Goal: Information Seeking & Learning: Understand process/instructions

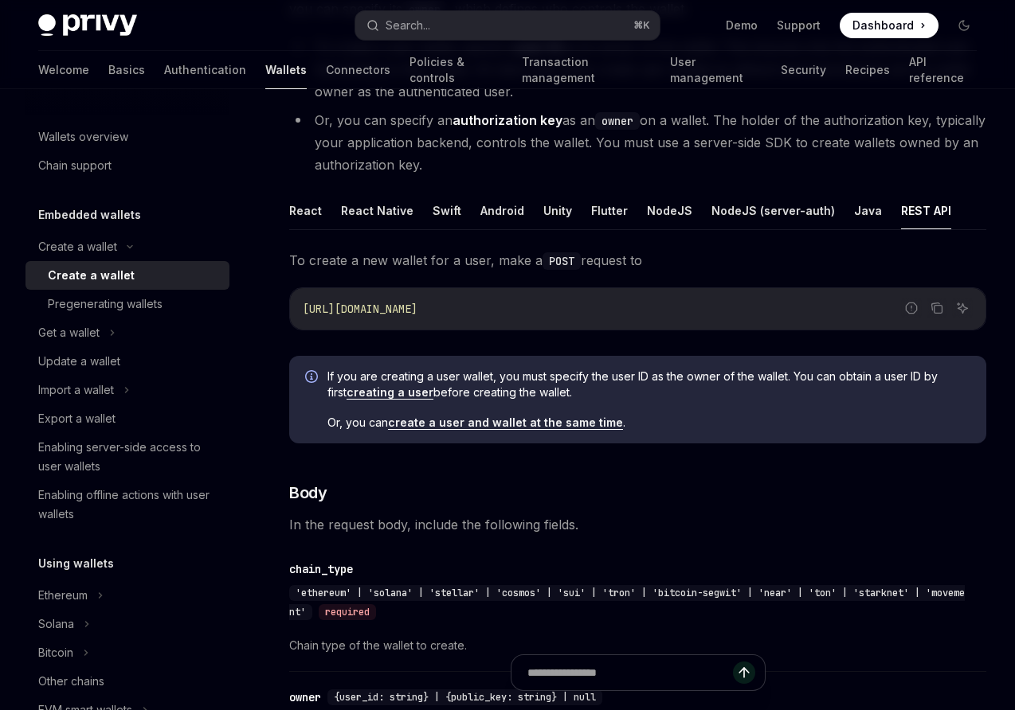
scroll to position [221, 0]
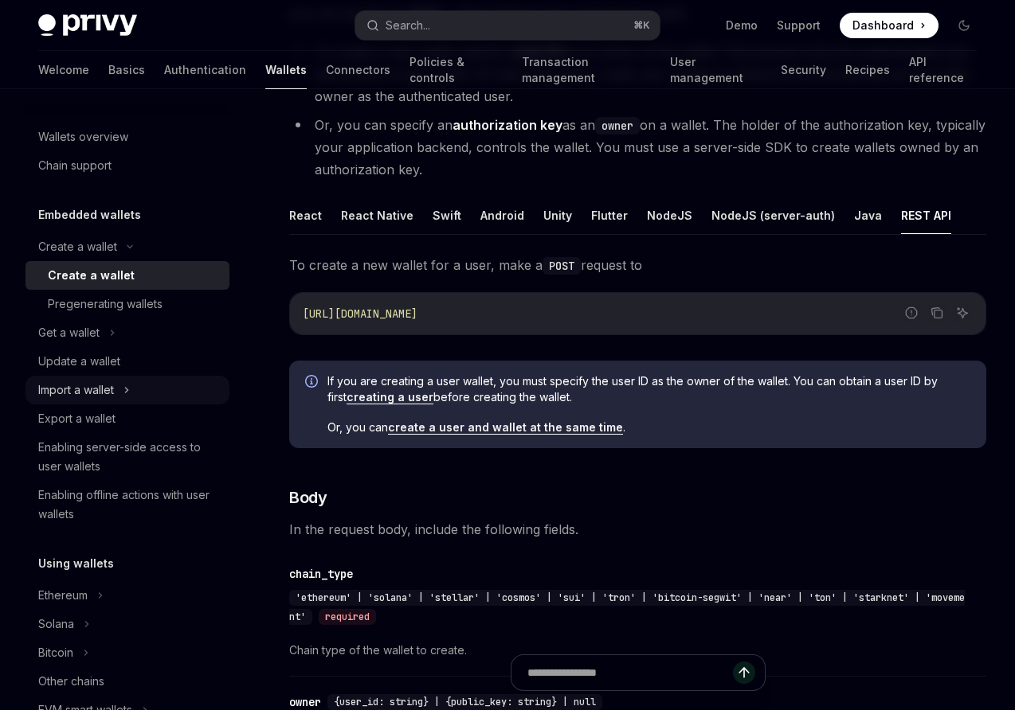
click at [65, 388] on div "Import a wallet" at bounding box center [76, 390] width 76 height 19
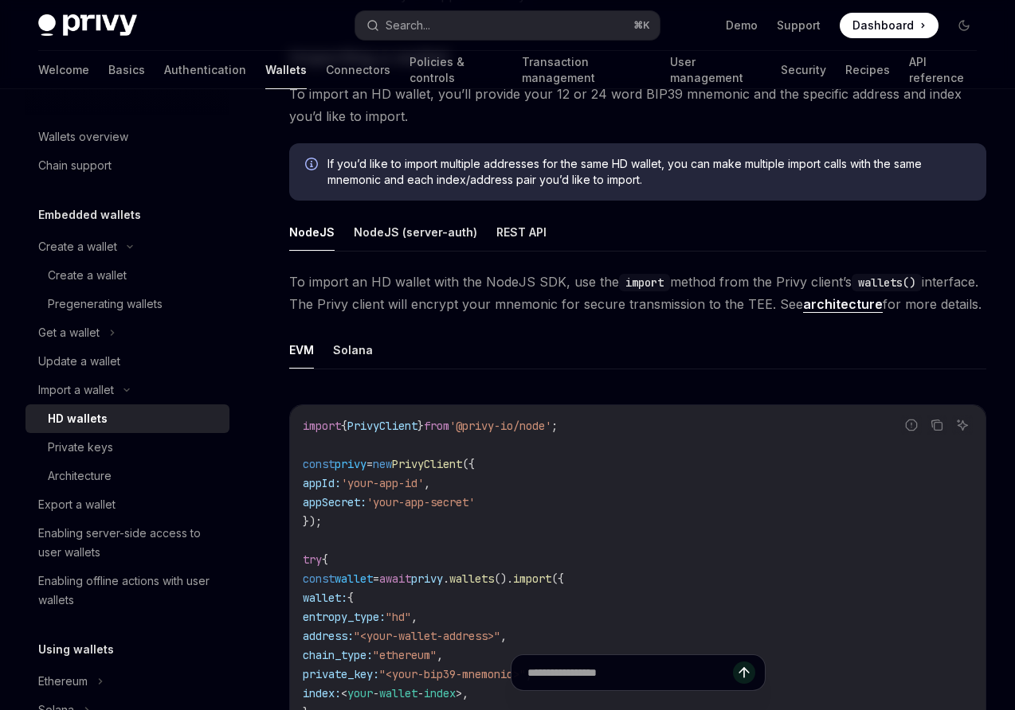
scroll to position [302, 0]
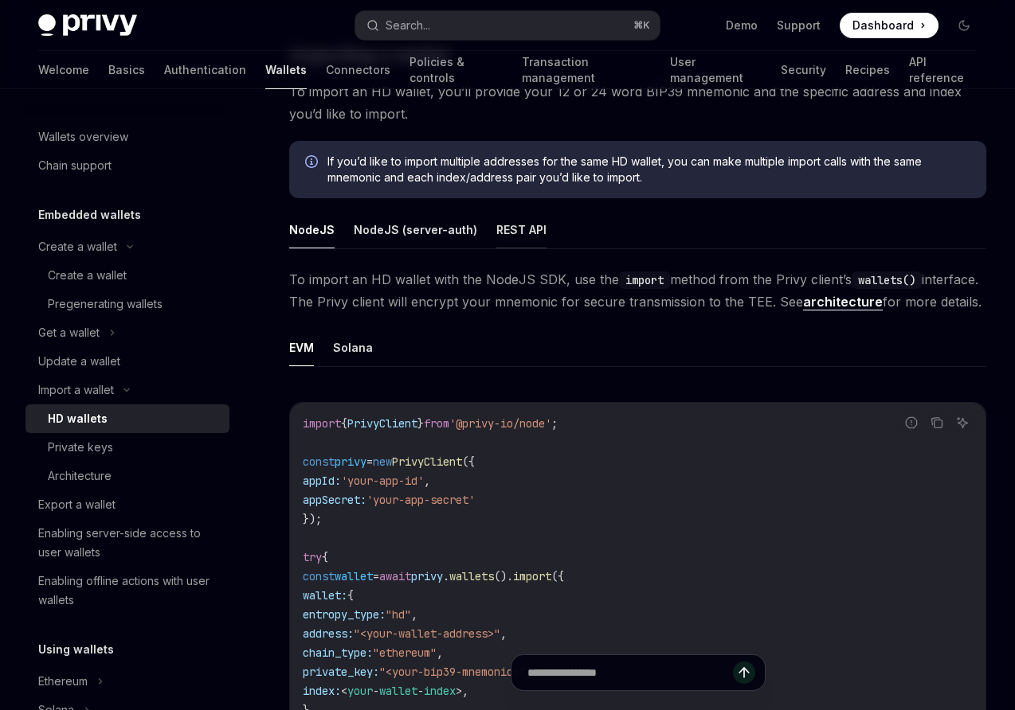
click at [518, 232] on button "REST API" at bounding box center [521, 229] width 50 height 37
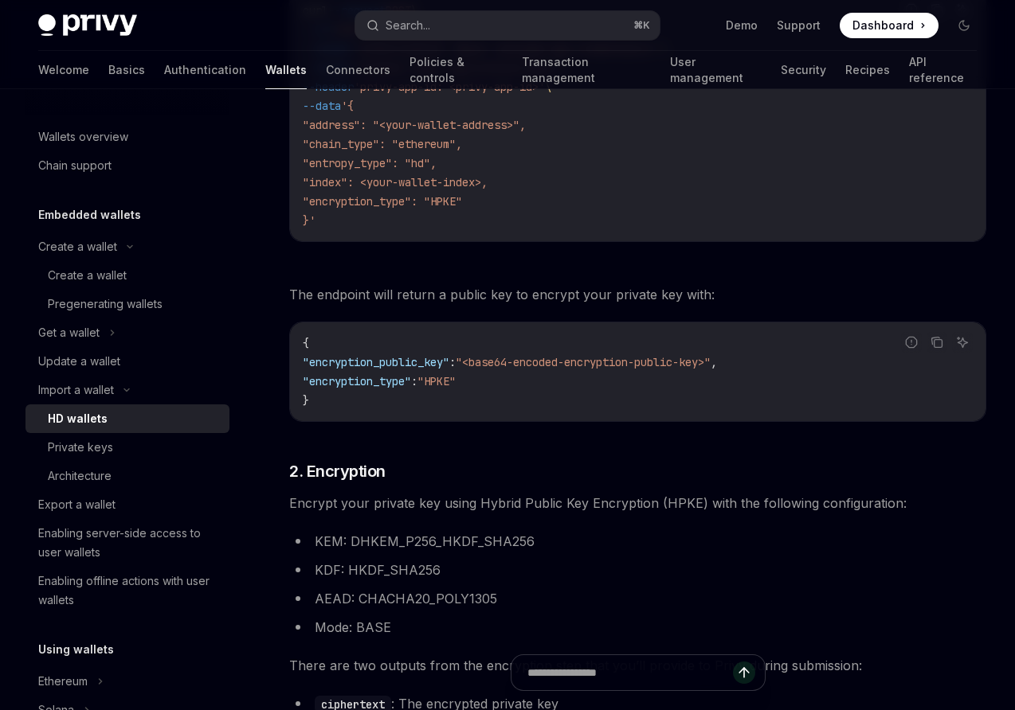
scroll to position [741, 0]
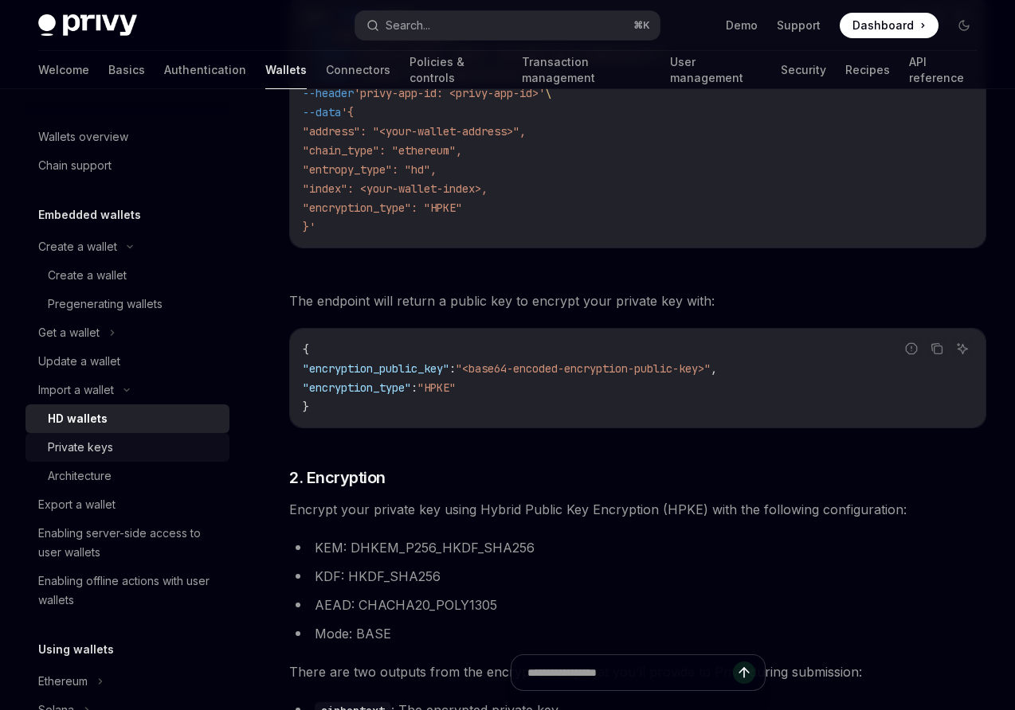
click at [72, 450] on div "Private keys" at bounding box center [80, 447] width 65 height 19
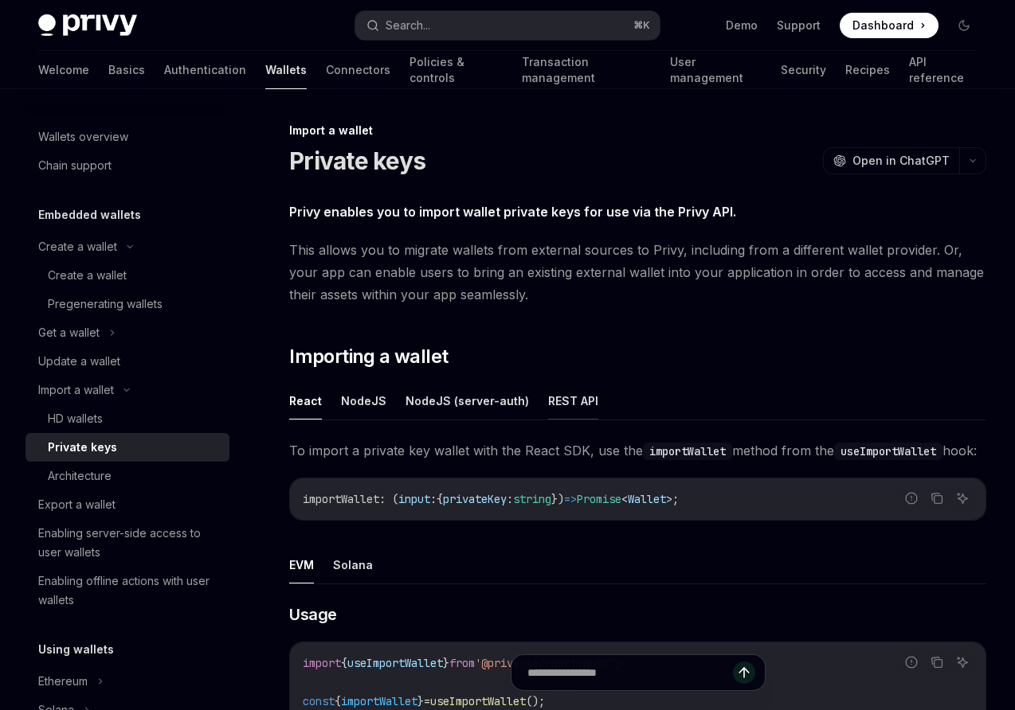
click at [570, 397] on button "REST API" at bounding box center [573, 400] width 50 height 37
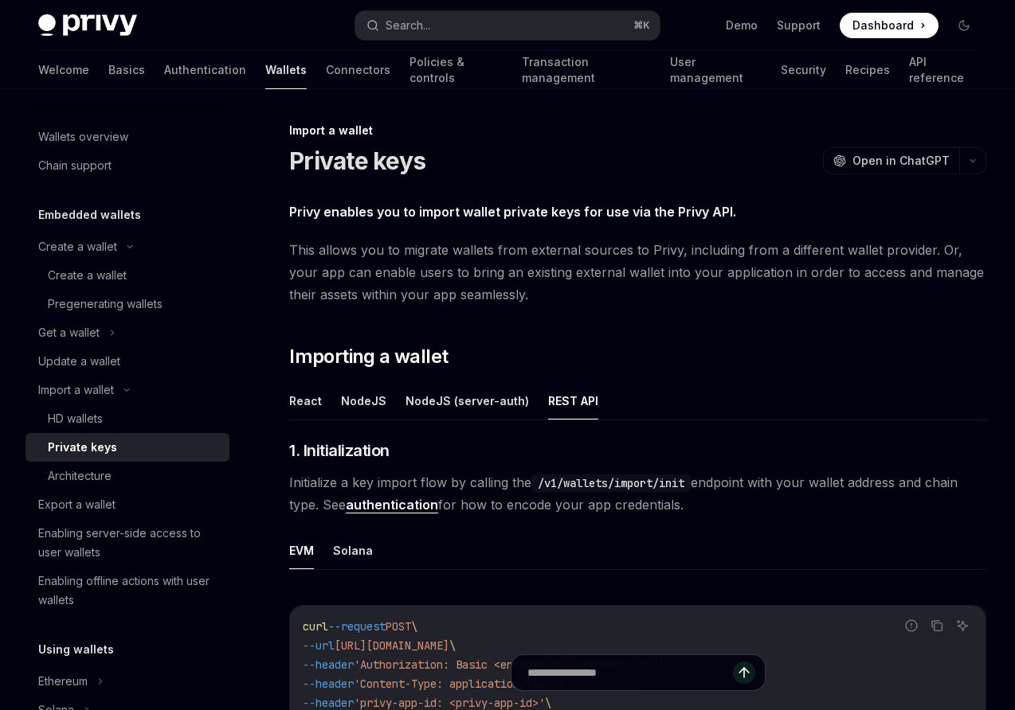
scroll to position [202, 0]
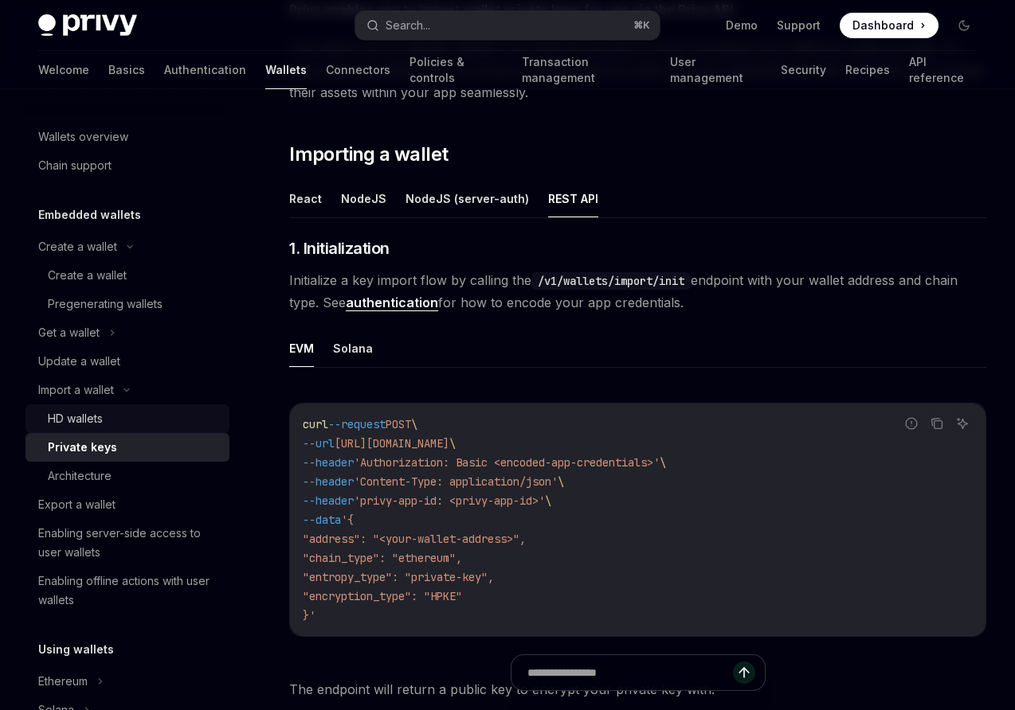
click at [85, 425] on div "HD wallets" at bounding box center [75, 418] width 55 height 19
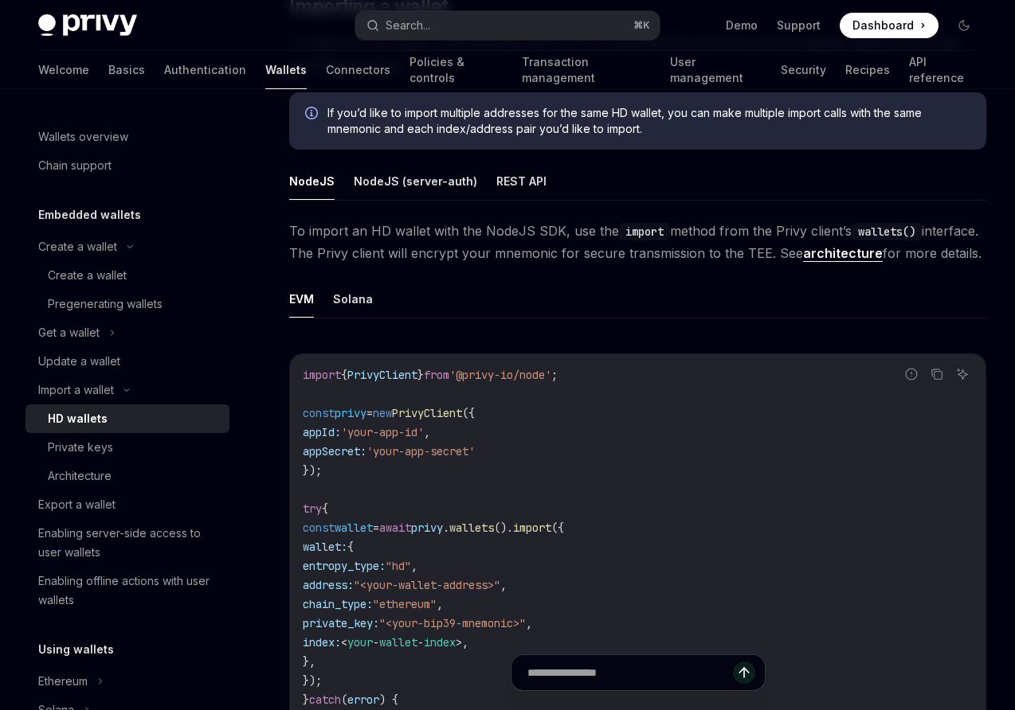
scroll to position [341, 0]
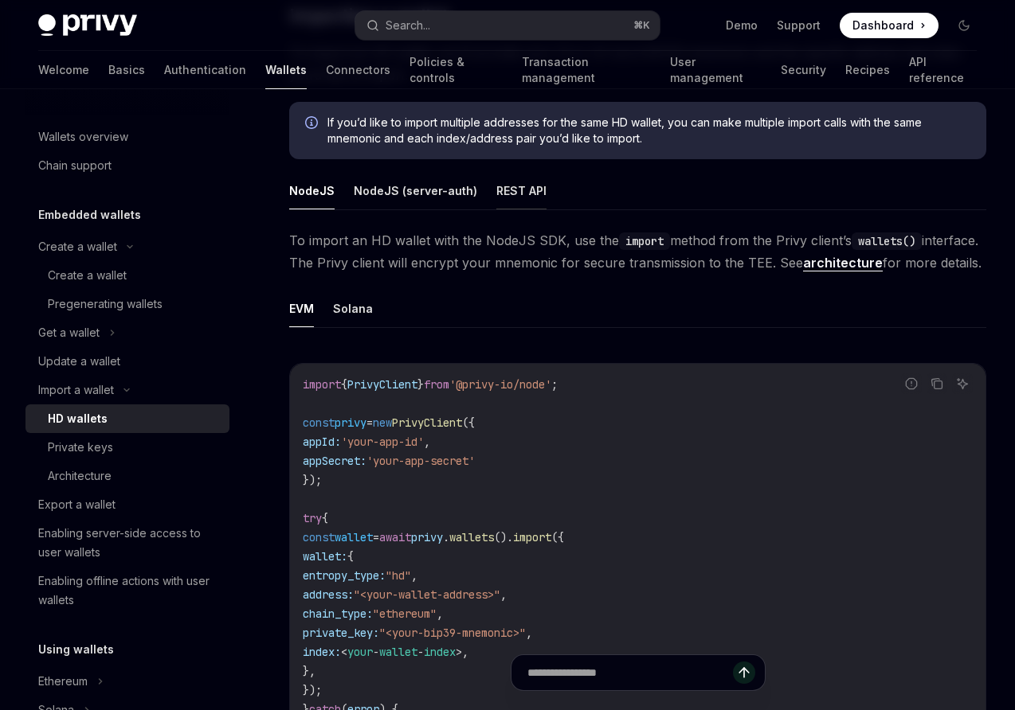
click at [512, 201] on button "REST API" at bounding box center [521, 190] width 50 height 37
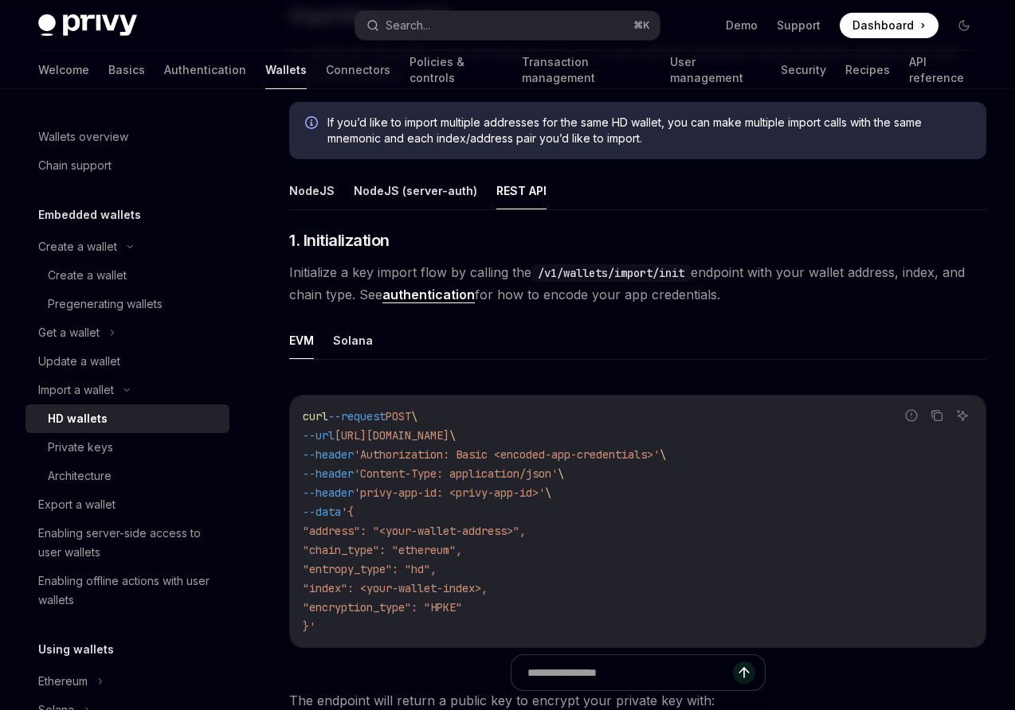
scroll to position [425, 0]
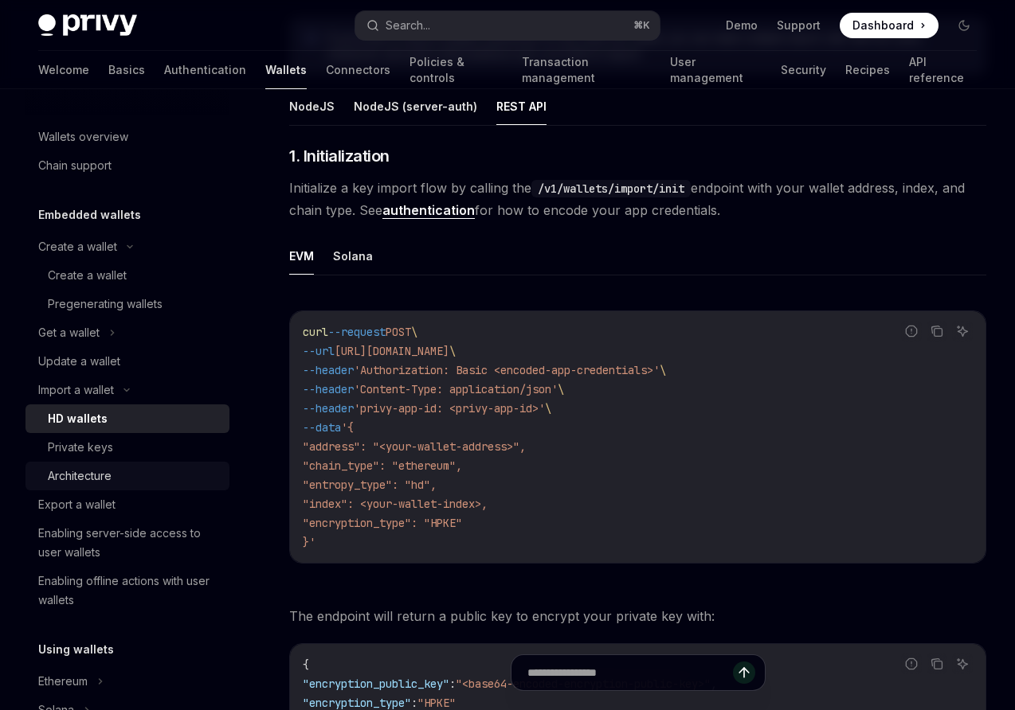
click at [100, 479] on div "Architecture" at bounding box center [80, 476] width 64 height 19
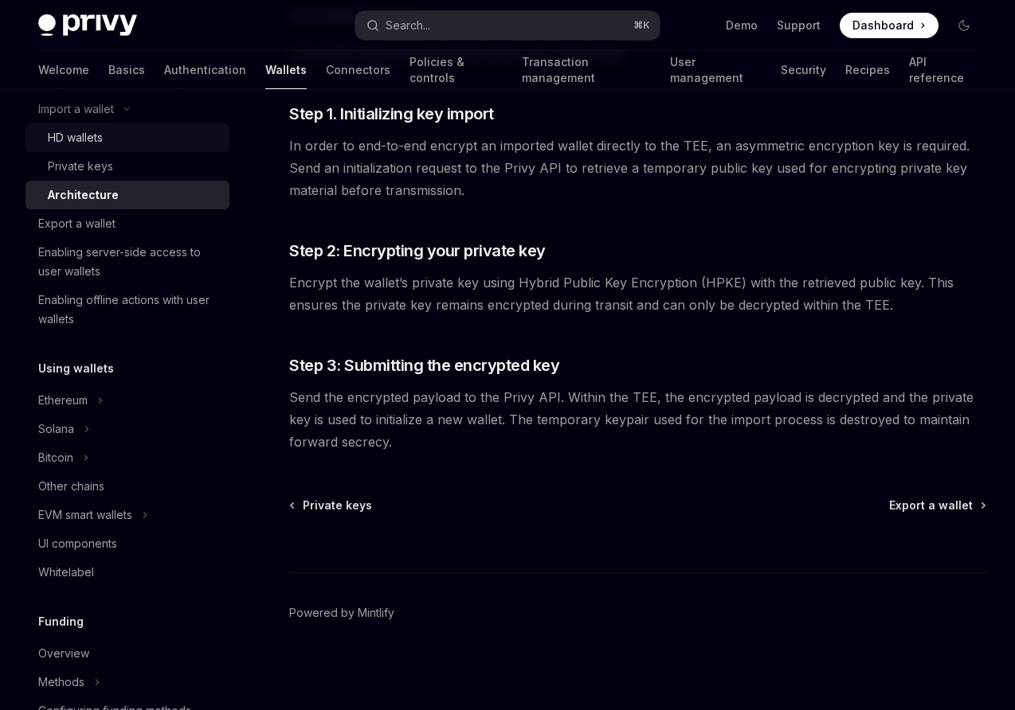
scroll to position [282, 0]
click at [75, 403] on div "Ethereum" at bounding box center [62, 399] width 49 height 19
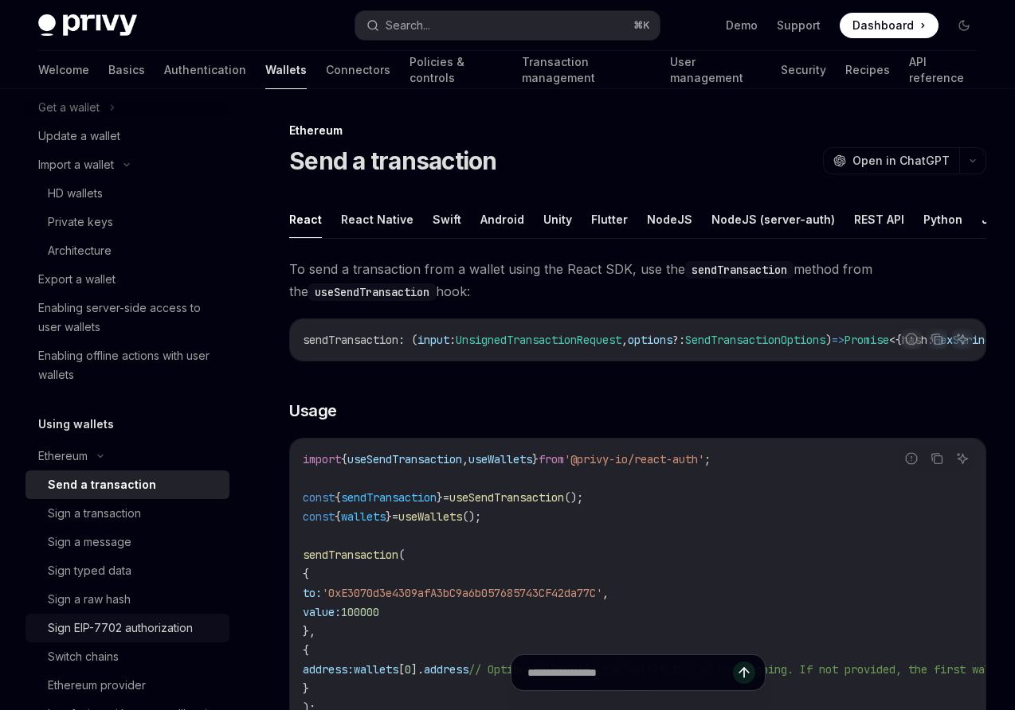
scroll to position [225, 0]
click at [88, 248] on div "Architecture" at bounding box center [80, 251] width 64 height 19
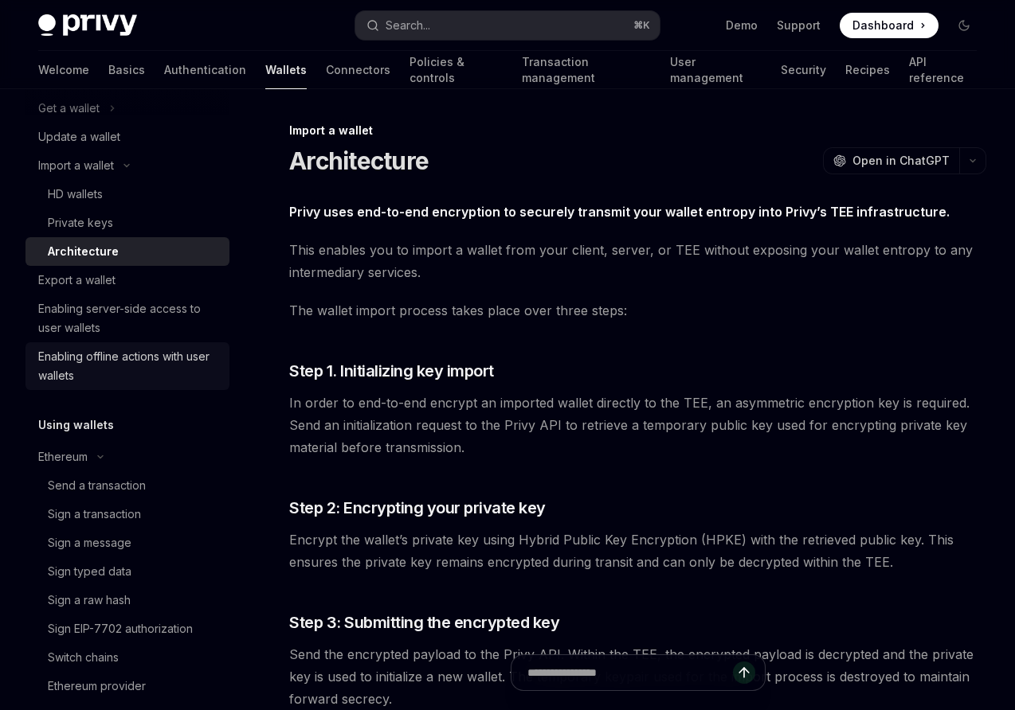
click at [92, 361] on div "Enabling offline actions with user wallets" at bounding box center [129, 366] width 182 height 38
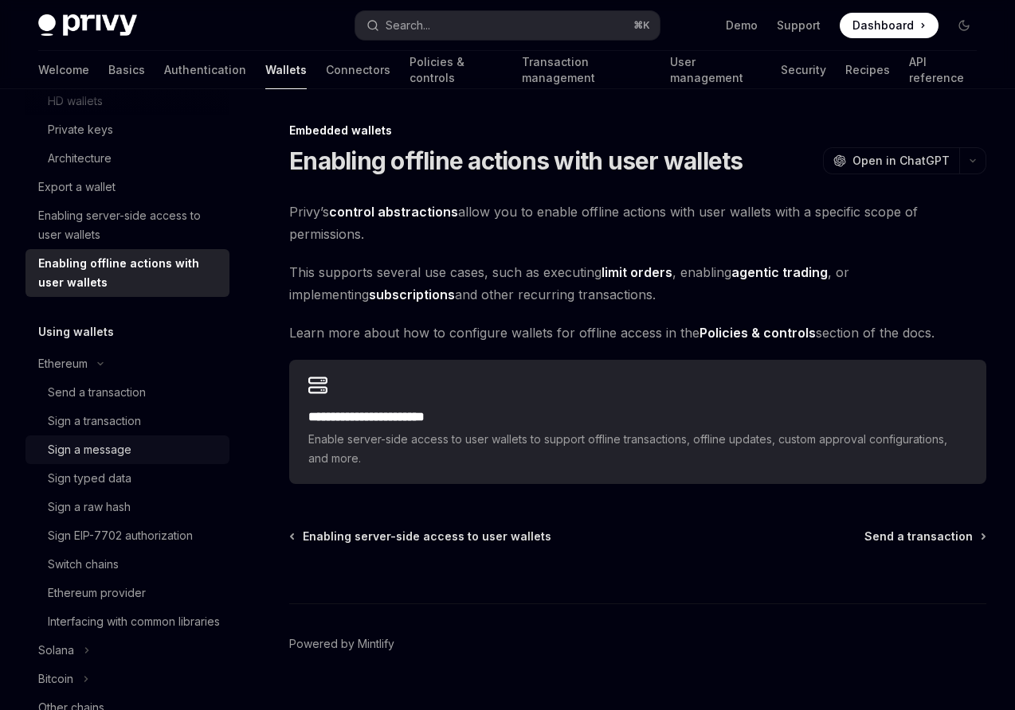
scroll to position [394, 0]
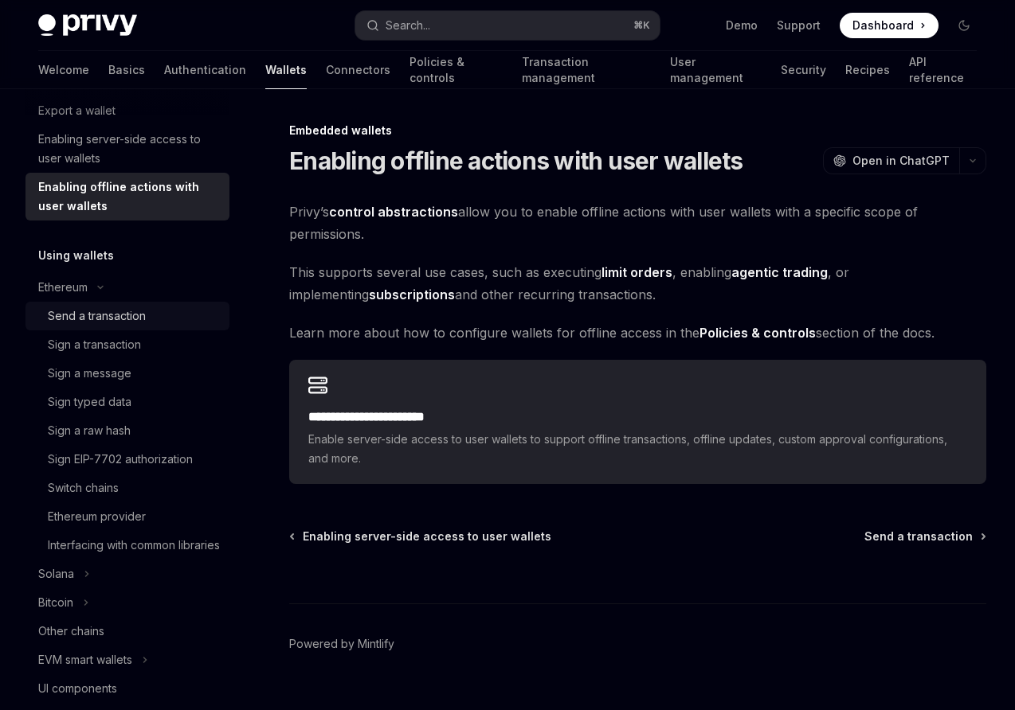
click at [106, 312] on div "Send a transaction" at bounding box center [97, 316] width 98 height 19
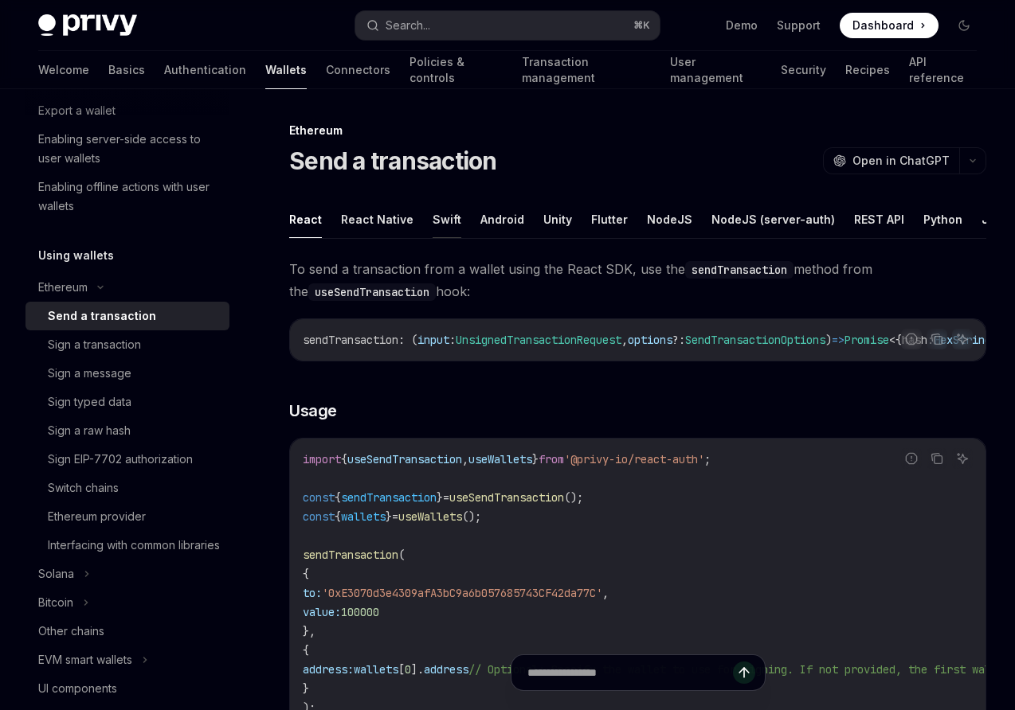
click at [440, 212] on button "Swift" at bounding box center [446, 219] width 29 height 37
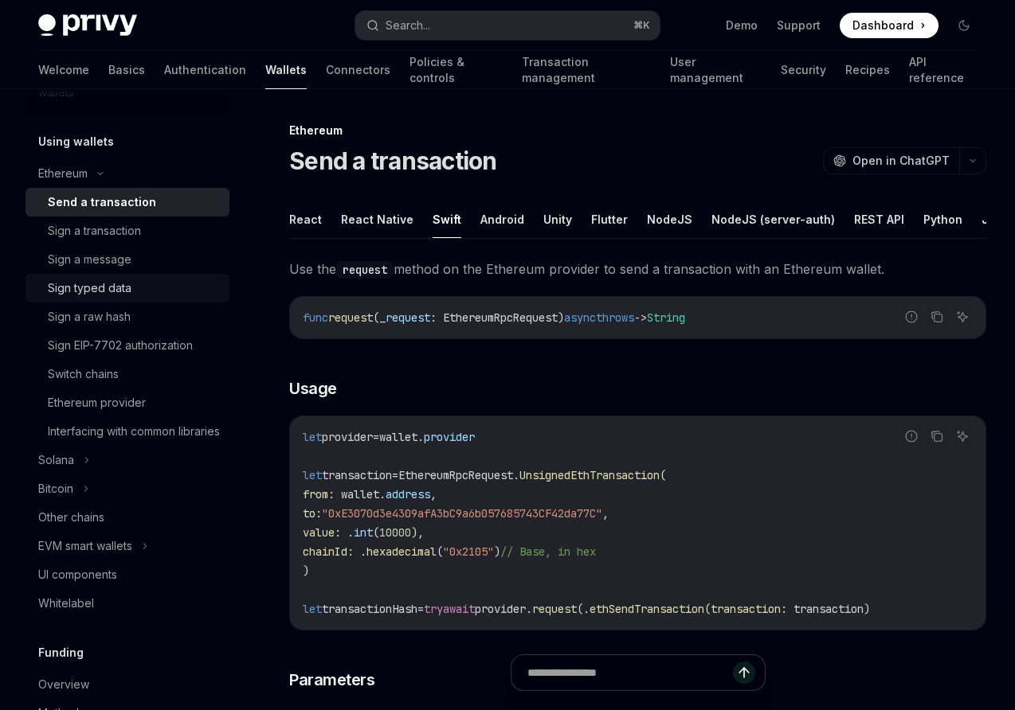
scroll to position [500, 0]
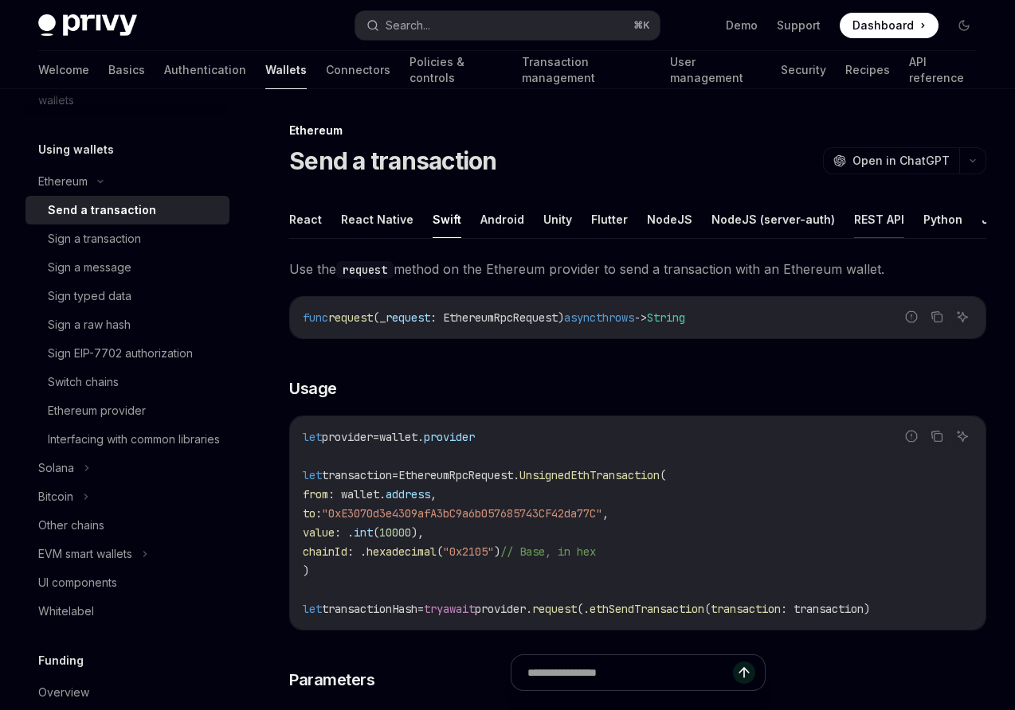
click at [858, 216] on button "REST API" at bounding box center [879, 219] width 50 height 37
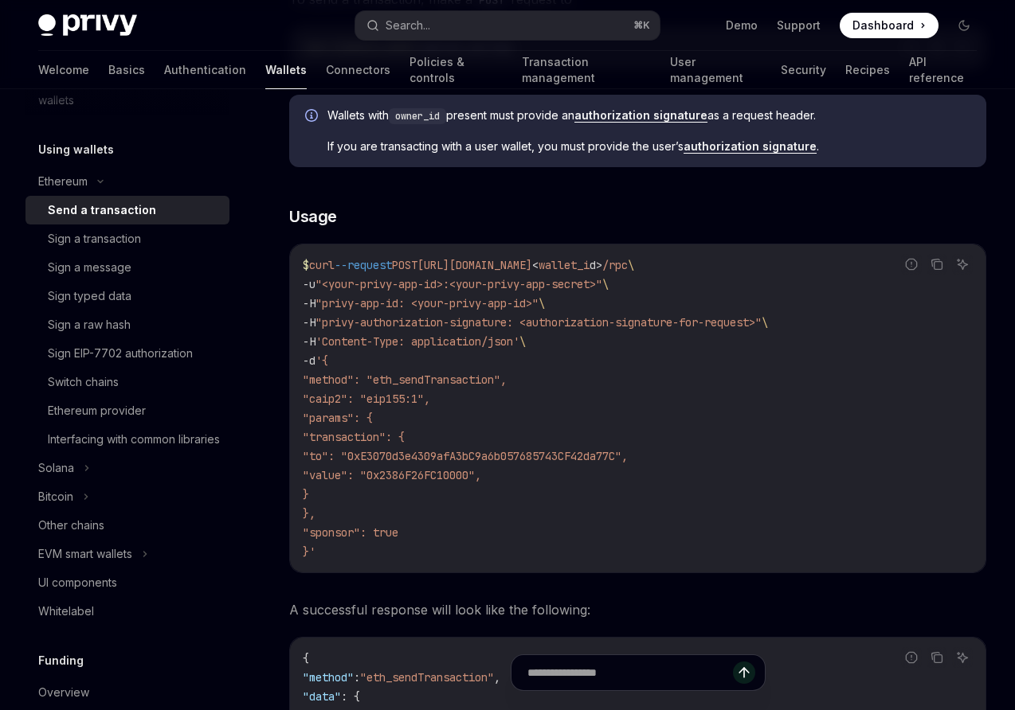
scroll to position [234, 0]
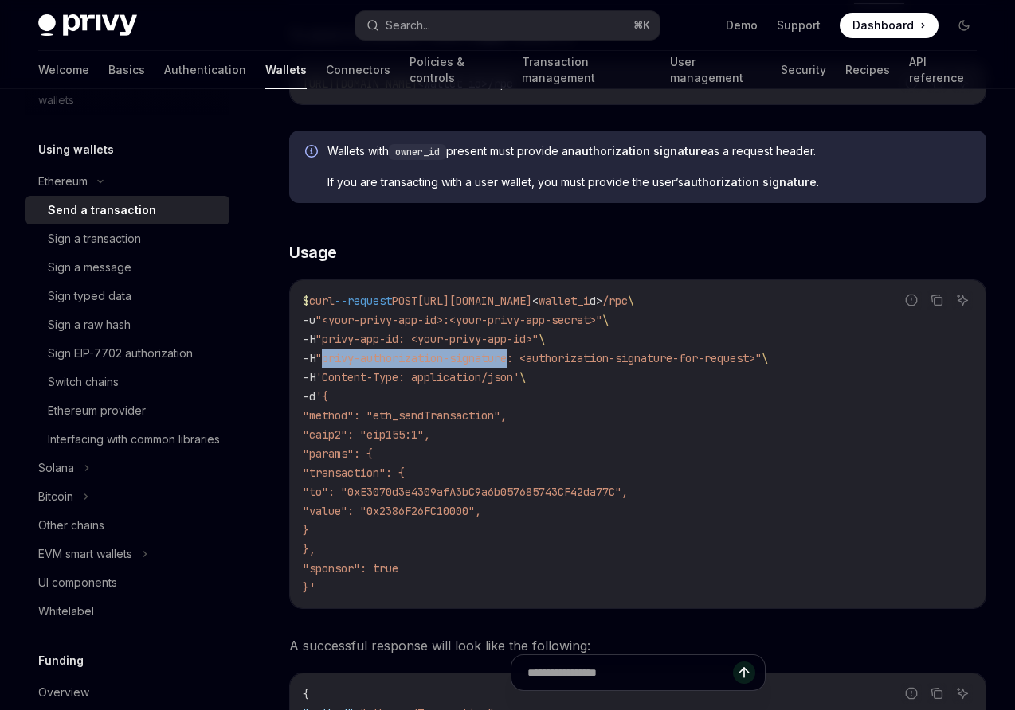
drag, startPoint x: 330, startPoint y: 360, endPoint x: 524, endPoint y: 361, distance: 194.3
click at [524, 361] on span ""privy-authorization-signature: <authorization-signature-for-request>"" at bounding box center [538, 358] width 446 height 14
copy span "privy-authorization-signature"
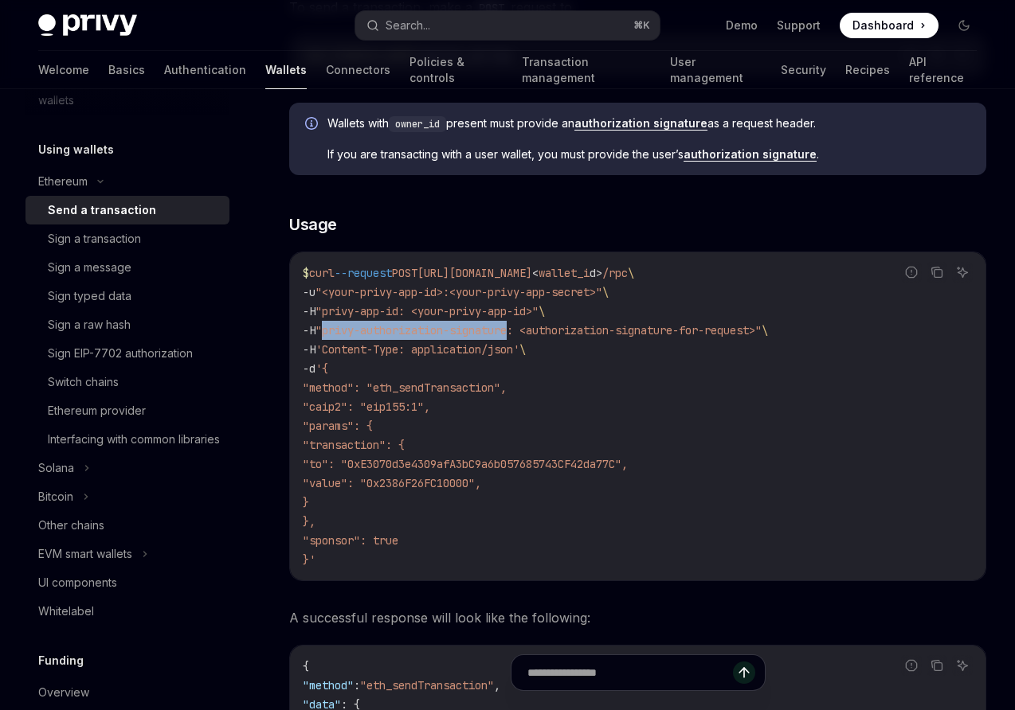
scroll to position [252, 0]
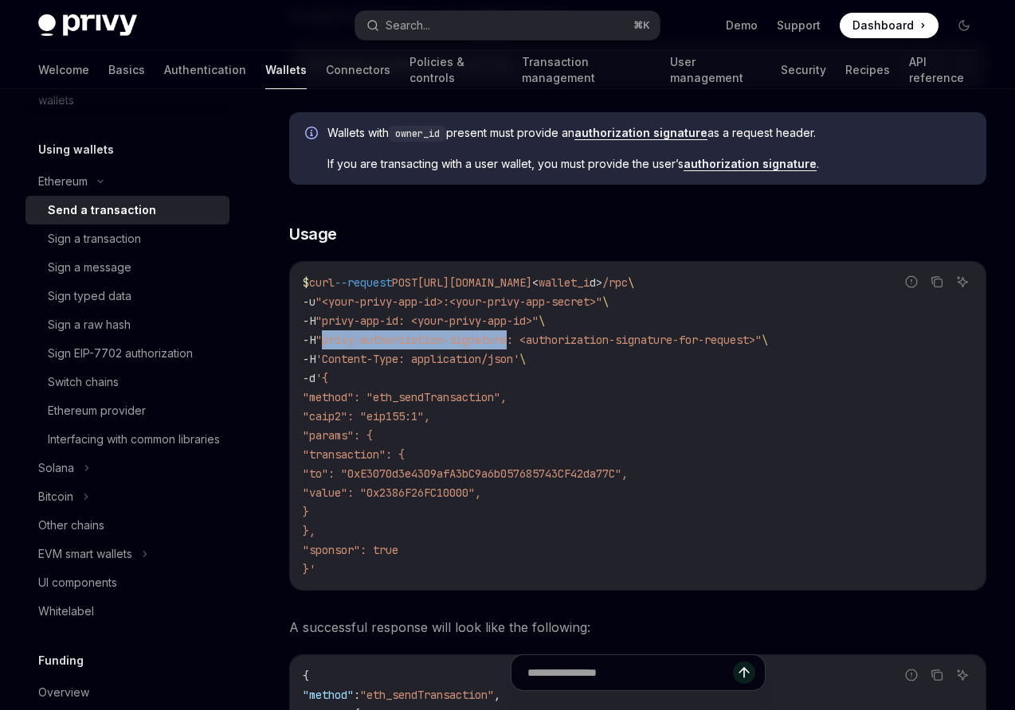
click at [331, 341] on span ""privy-authorization-signature: <authorization-signature-for-request>"" at bounding box center [538, 340] width 446 height 14
drag, startPoint x: 523, startPoint y: 338, endPoint x: 331, endPoint y: 336, distance: 192.8
click at [331, 336] on span ""privy-authorization-signature: <authorization-signature-for-request>"" at bounding box center [538, 340] width 446 height 14
copy span "privy-authorization-signature"
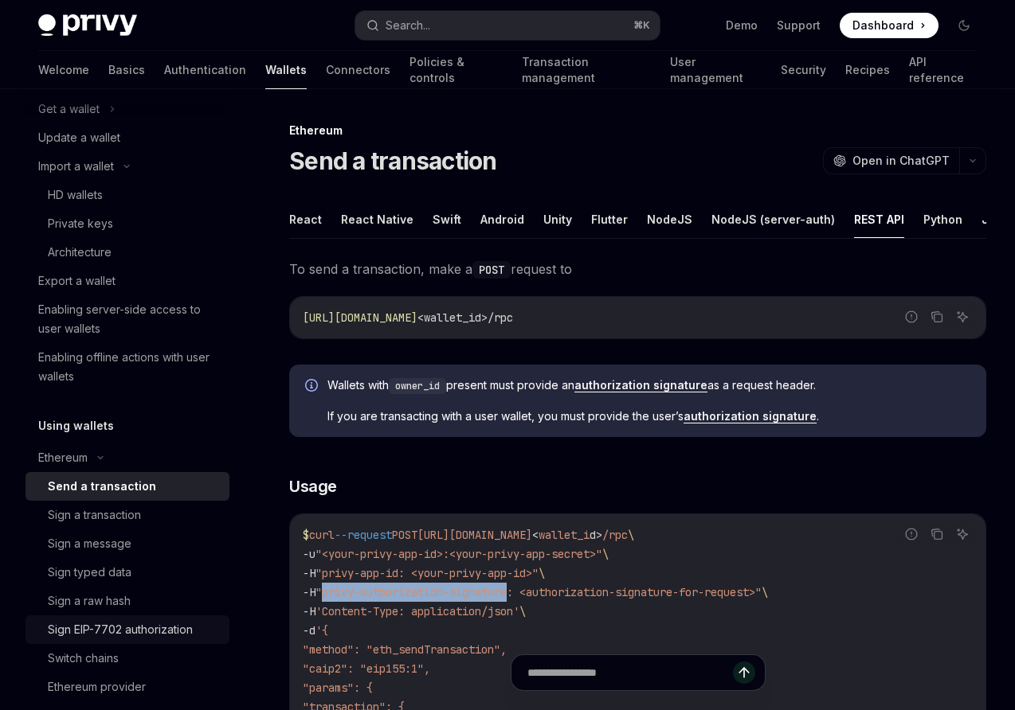
scroll to position [222, 0]
click at [80, 288] on div "Export a wallet" at bounding box center [76, 282] width 77 height 19
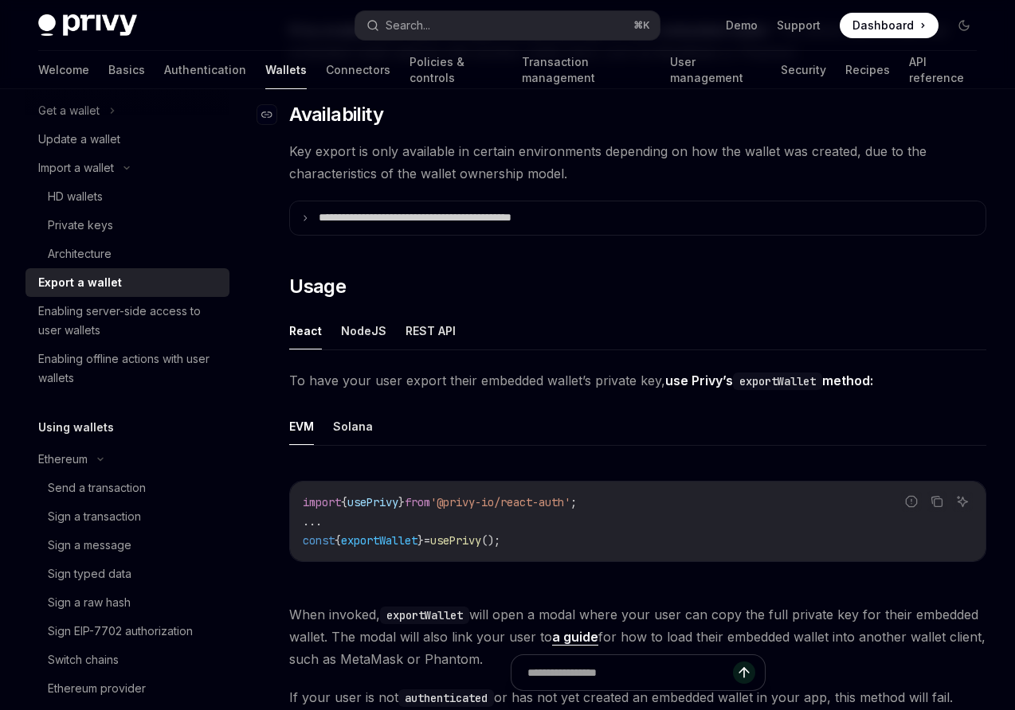
scroll to position [184, 0]
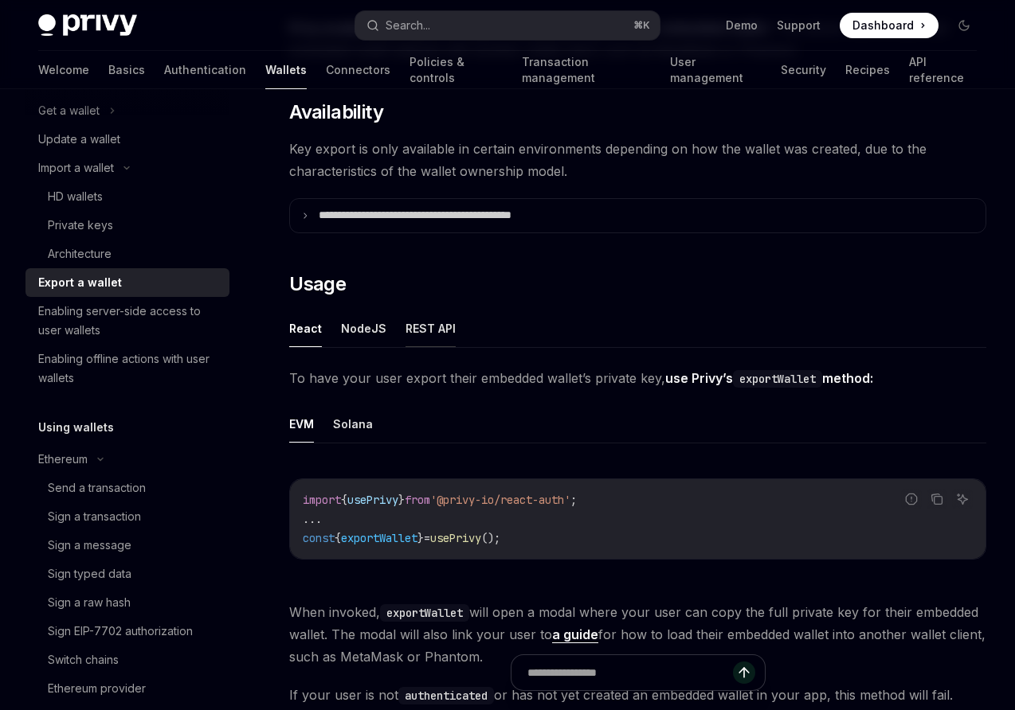
click at [426, 319] on button "REST API" at bounding box center [430, 328] width 50 height 37
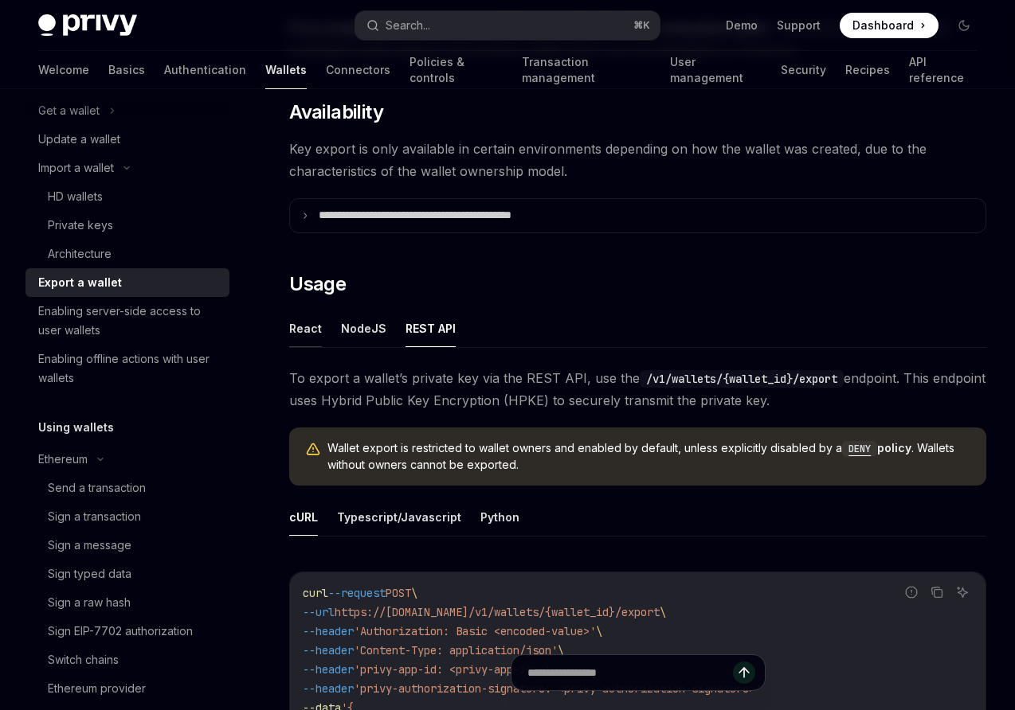
click at [301, 324] on button "React" at bounding box center [305, 328] width 33 height 37
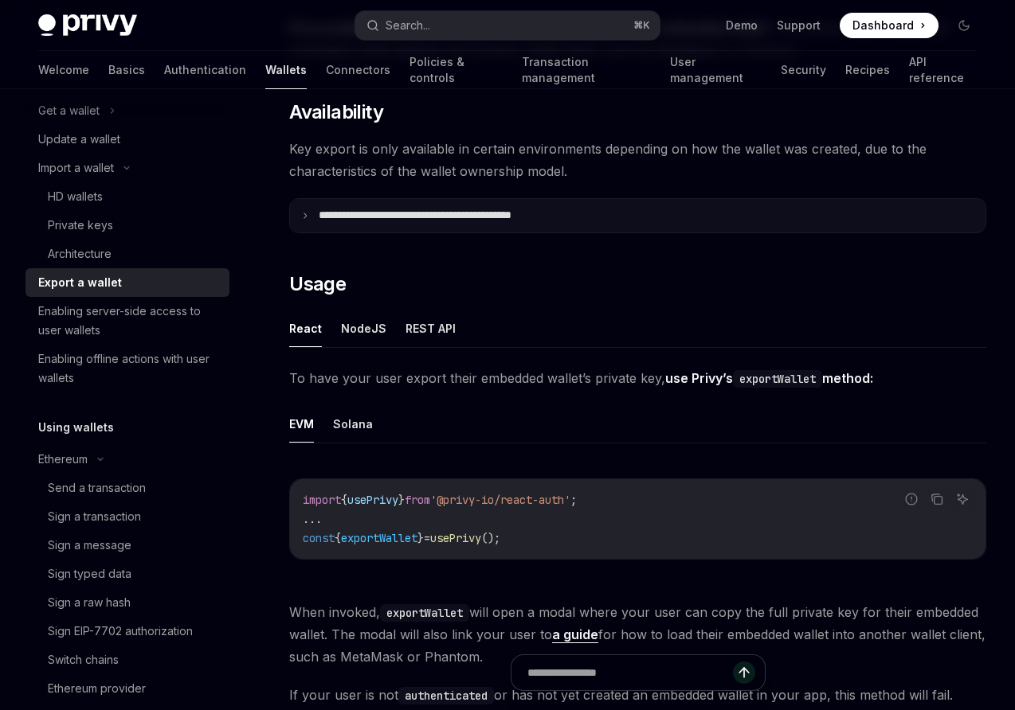
click at [304, 210] on summary "**********" at bounding box center [637, 215] width 695 height 33
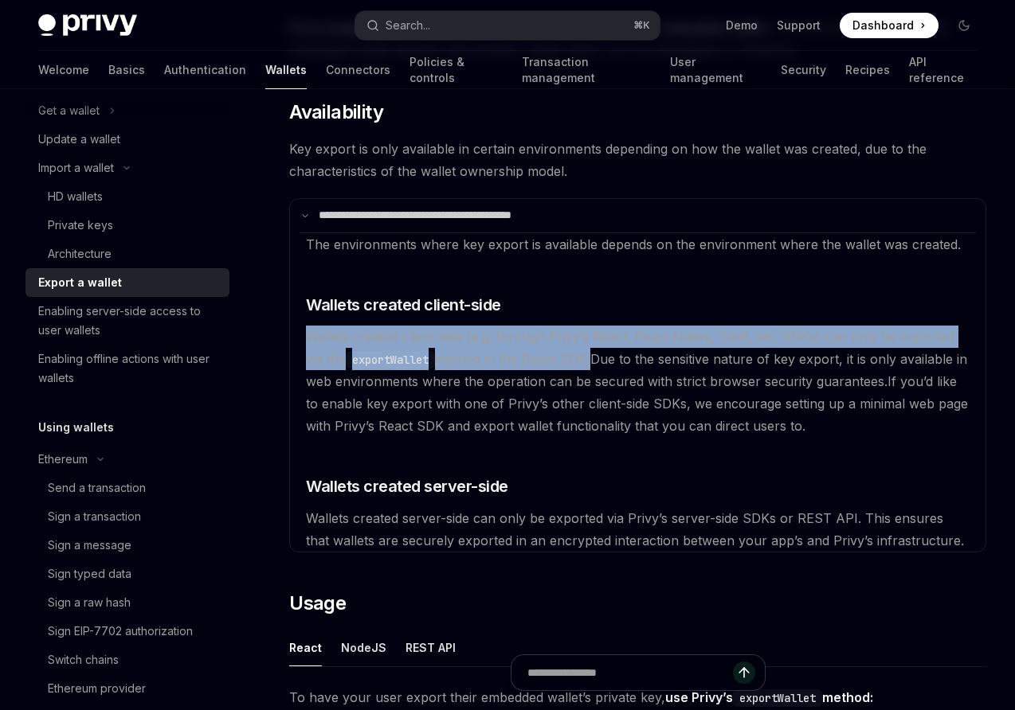
drag, startPoint x: 307, startPoint y: 335, endPoint x: 595, endPoint y: 368, distance: 290.2
click at [595, 368] on available\ "The environments where key export is available depends on the environment where…" at bounding box center [637, 392] width 676 height 319
copy span "Wallets created client-side (e.g. through Privy’s React, React Native, Swift, e…"
click at [98, 491] on div "Send a transaction" at bounding box center [97, 488] width 98 height 19
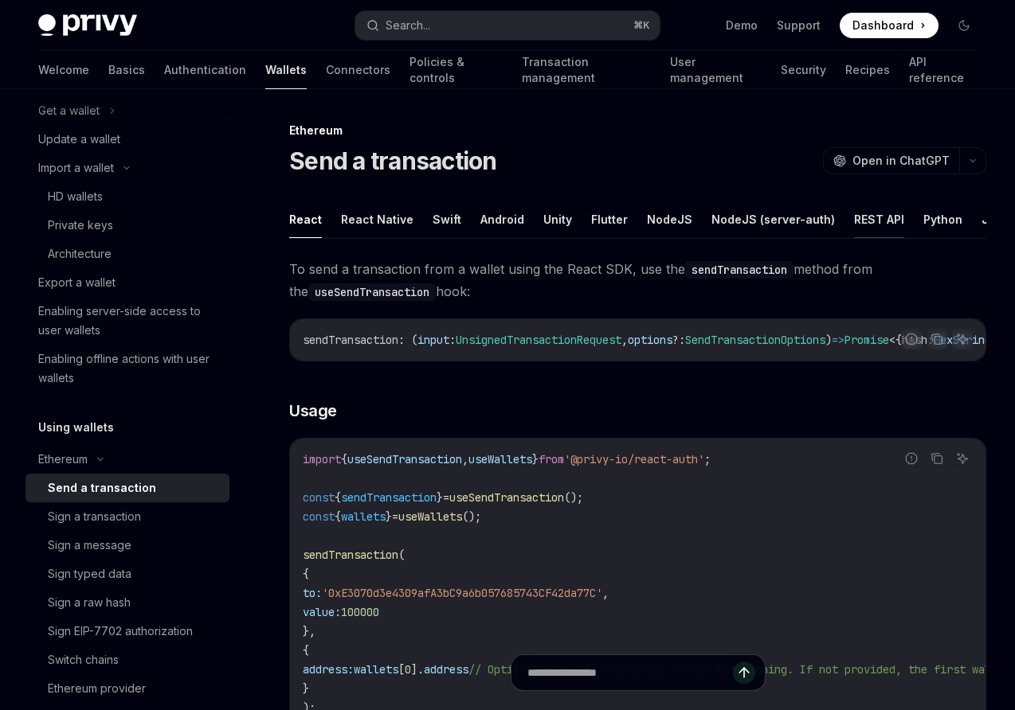
click at [867, 217] on button "REST API" at bounding box center [879, 219] width 50 height 37
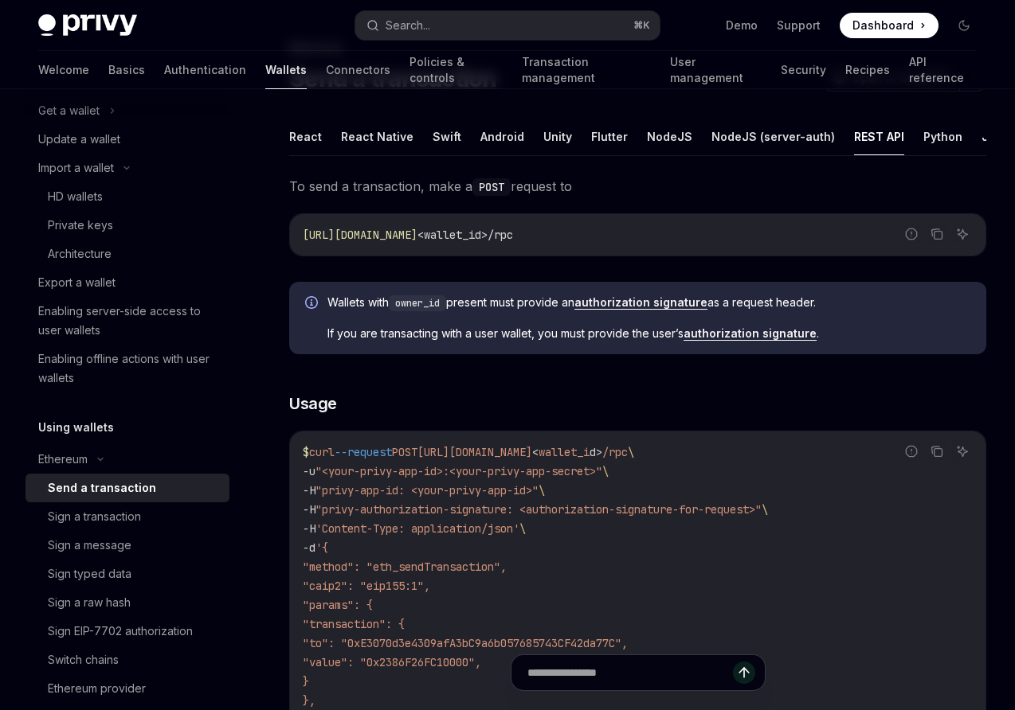
scroll to position [108, 0]
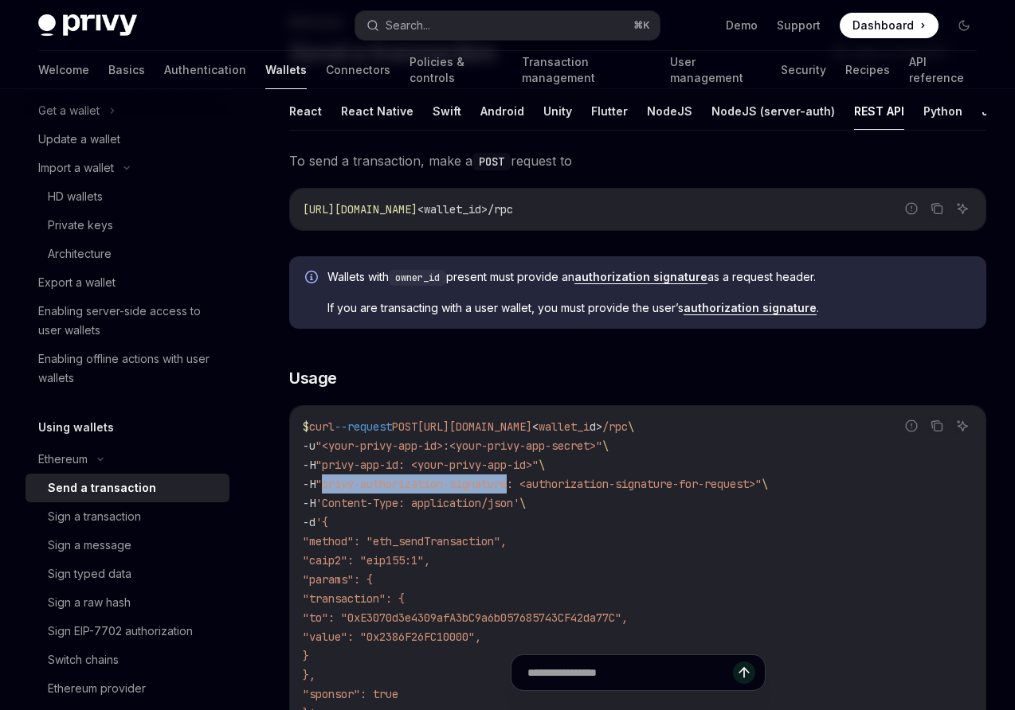
drag, startPoint x: 329, startPoint y: 486, endPoint x: 524, endPoint y: 482, distance: 195.2
click at [524, 482] on span ""privy-authorization-signature: <authorization-signature-for-request>"" at bounding box center [538, 484] width 446 height 14
copy span "privy-authorization-signature"
click at [745, 307] on link "authorization signature" at bounding box center [749, 308] width 133 height 14
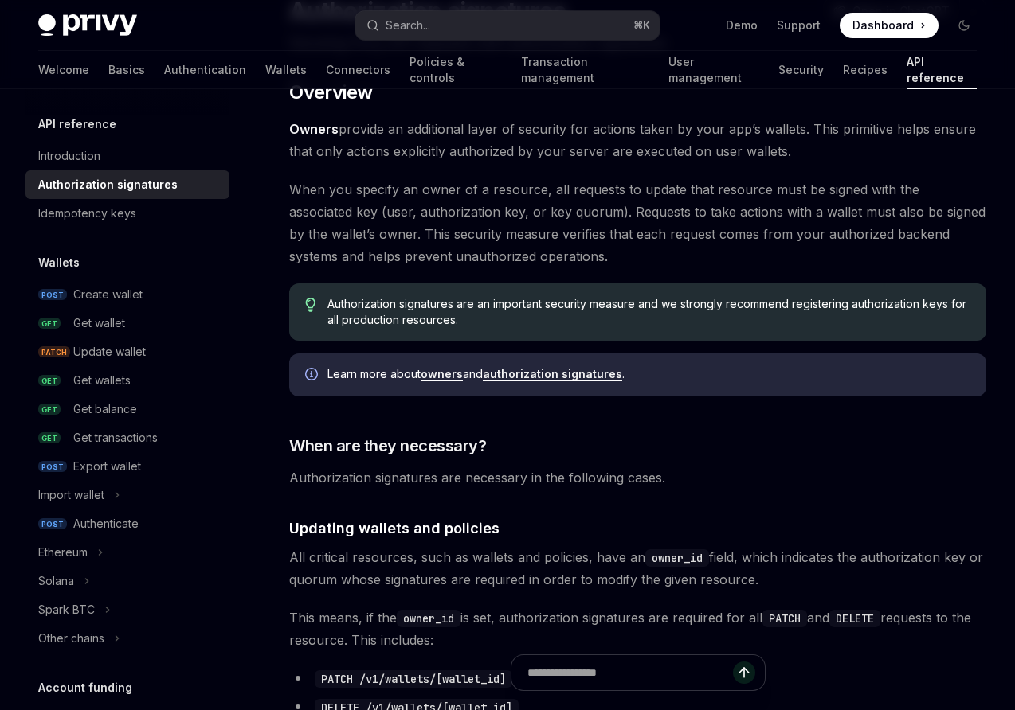
scroll to position [149, 0]
click at [532, 376] on link "authorization signatures" at bounding box center [552, 375] width 139 height 14
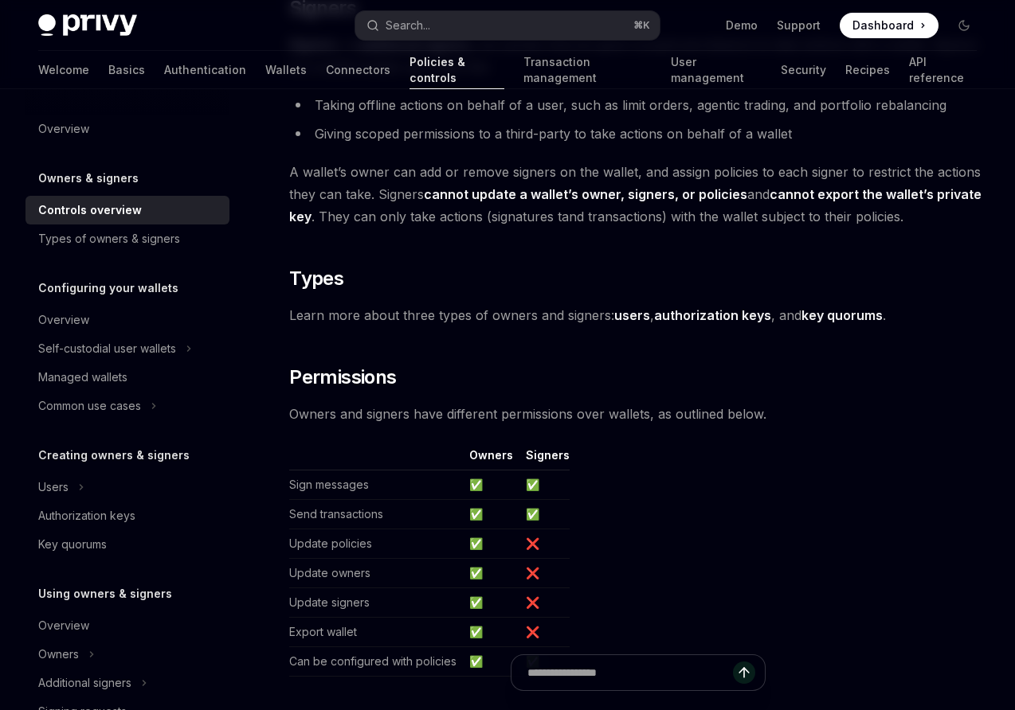
scroll to position [1191, 0]
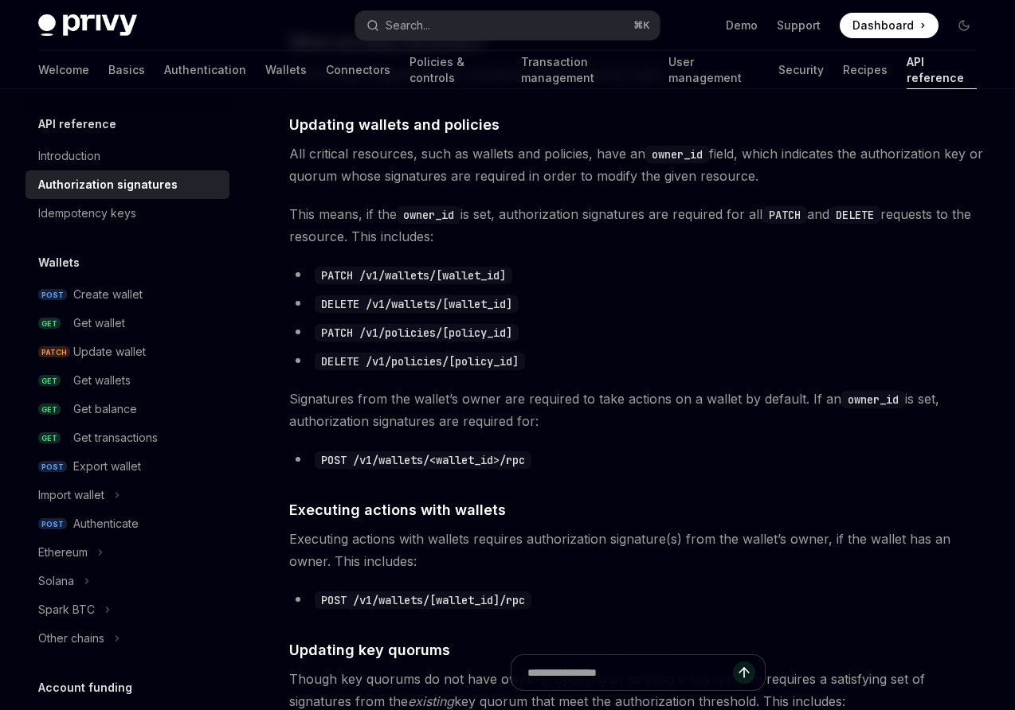
scroll to position [554, 0]
click at [265, 72] on link "Wallets" at bounding box center [285, 70] width 41 height 38
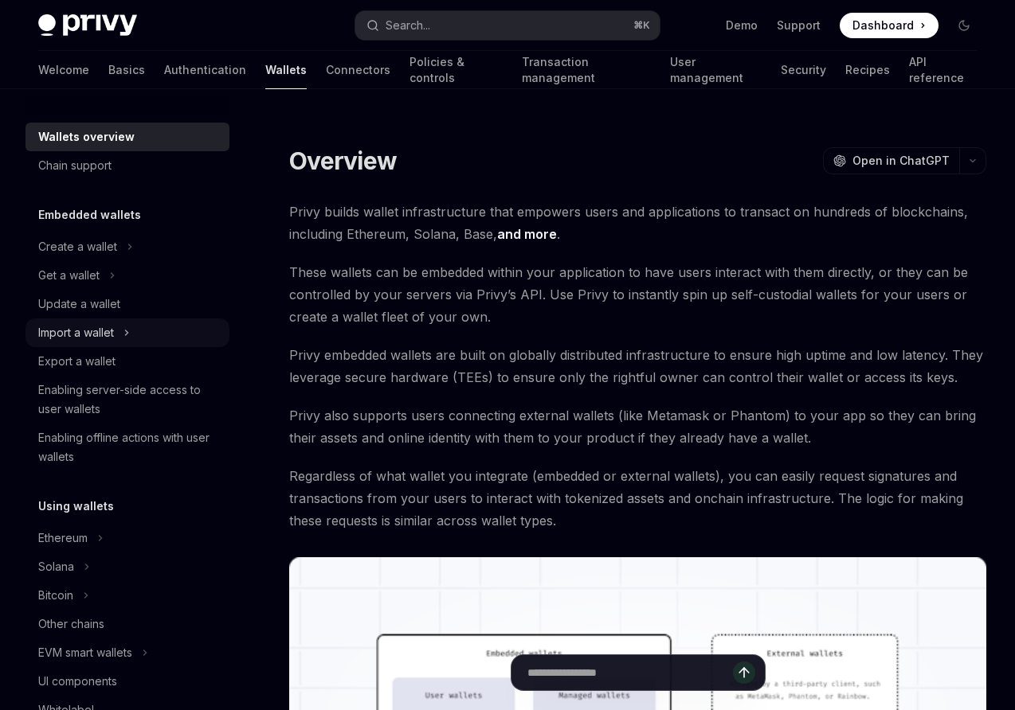
click at [88, 329] on div "Import a wallet" at bounding box center [76, 332] width 76 height 19
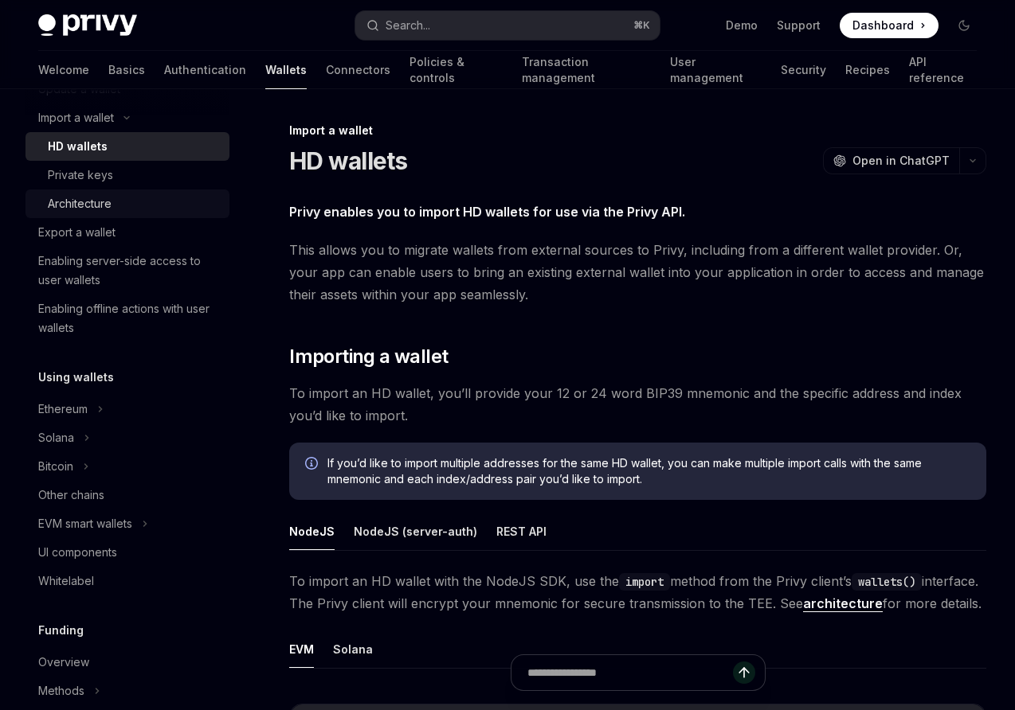
scroll to position [219, 0]
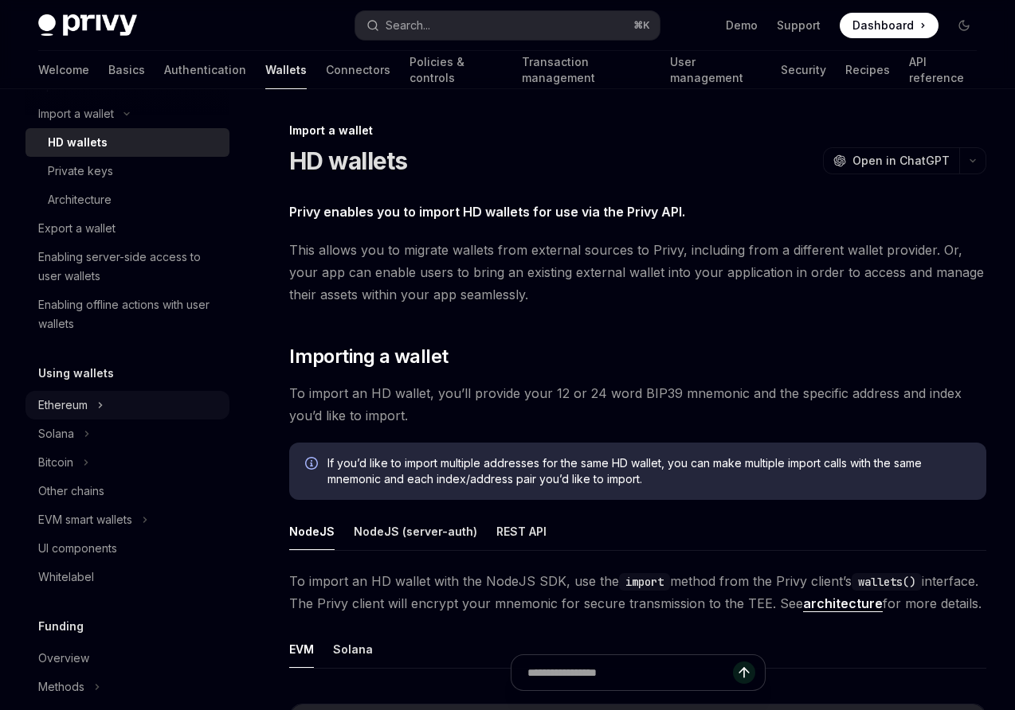
click at [74, 410] on div "Ethereum" at bounding box center [62, 405] width 49 height 19
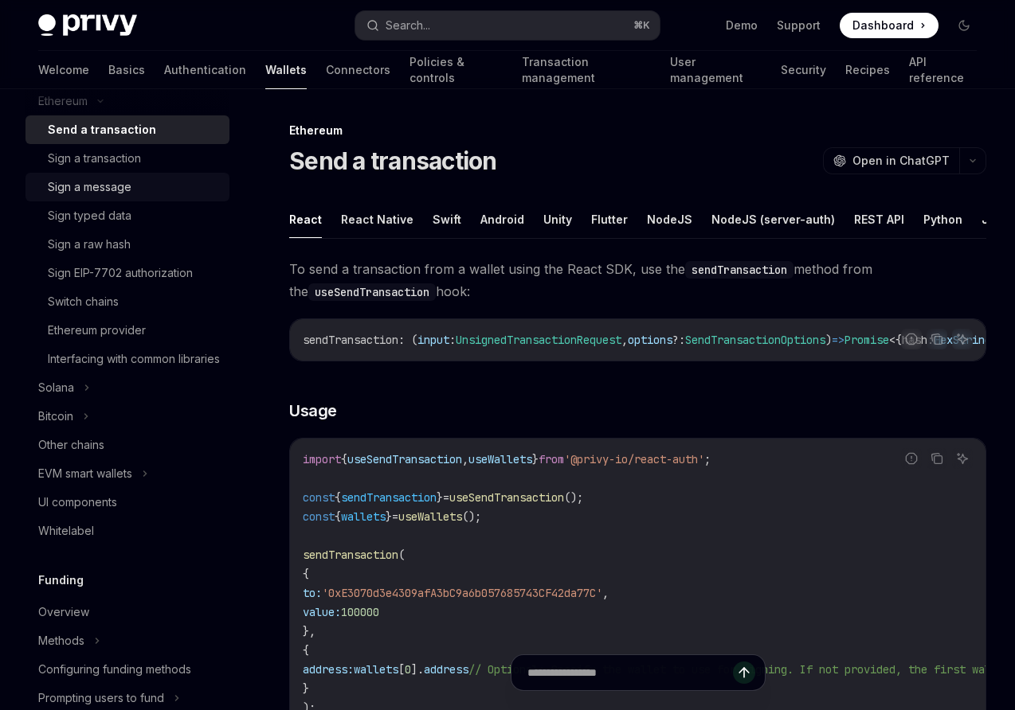
scroll to position [526, 0]
click at [87, 481] on div "EVM smart wallets" at bounding box center [85, 471] width 94 height 19
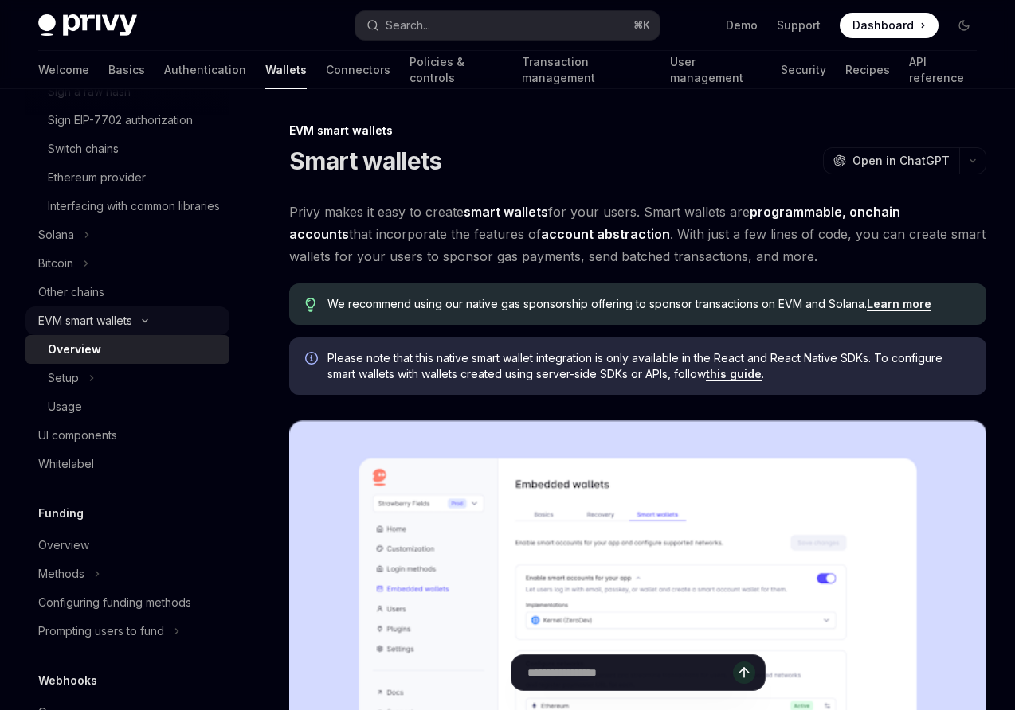
scroll to position [679, 0]
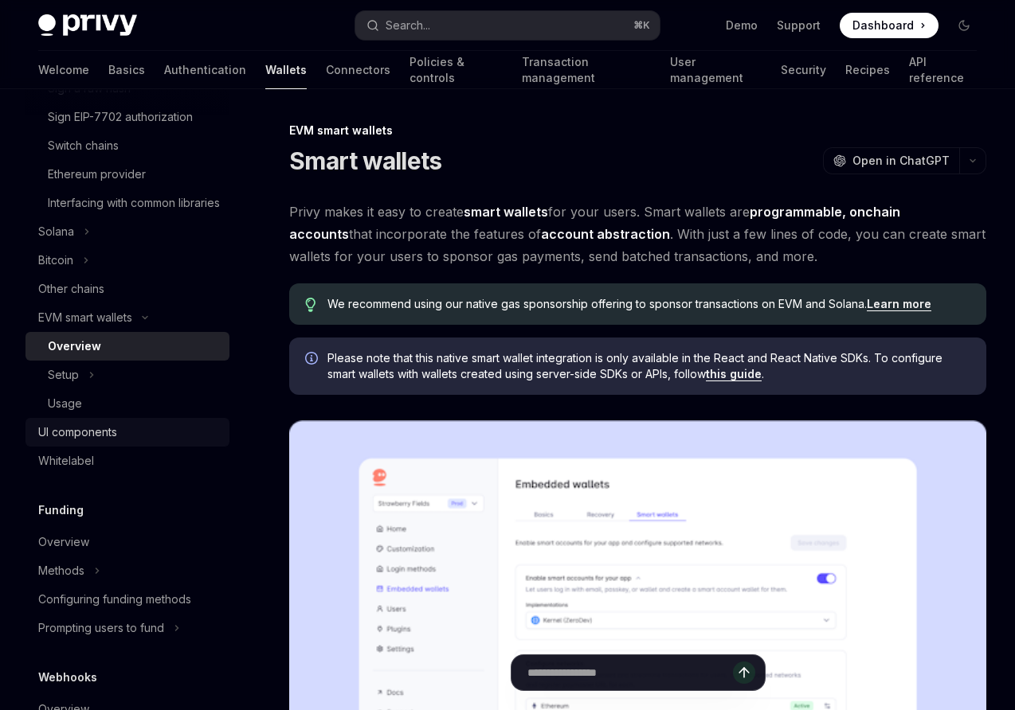
click at [88, 442] on div "UI components" at bounding box center [77, 432] width 79 height 19
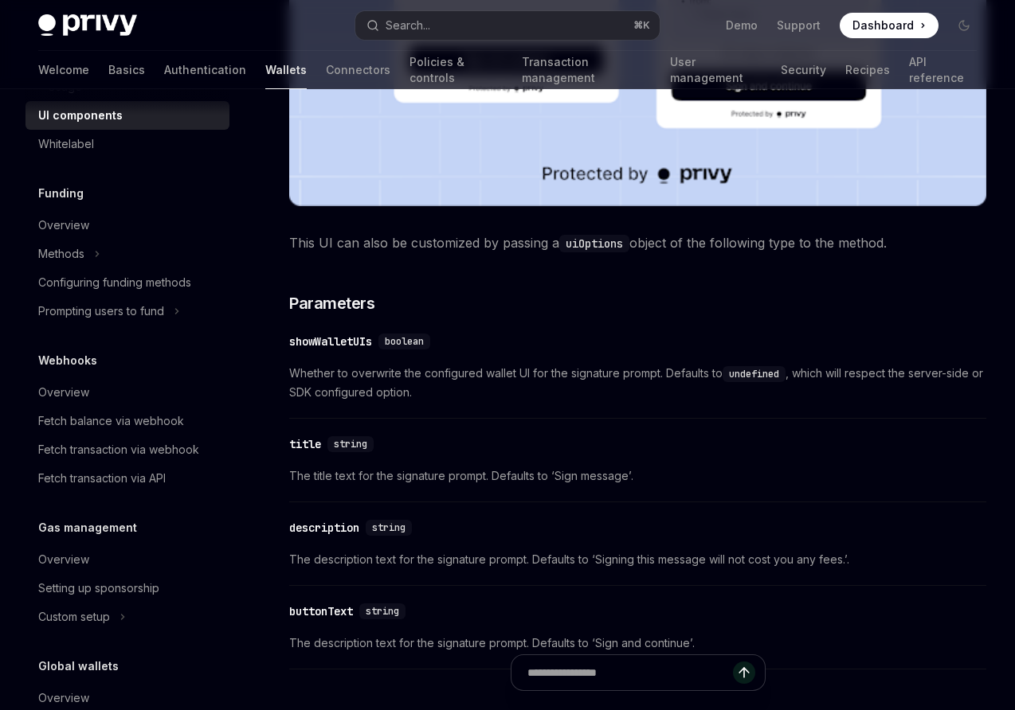
scroll to position [999, 0]
click at [83, 429] on div "Fetch balance via webhook" at bounding box center [111, 418] width 146 height 19
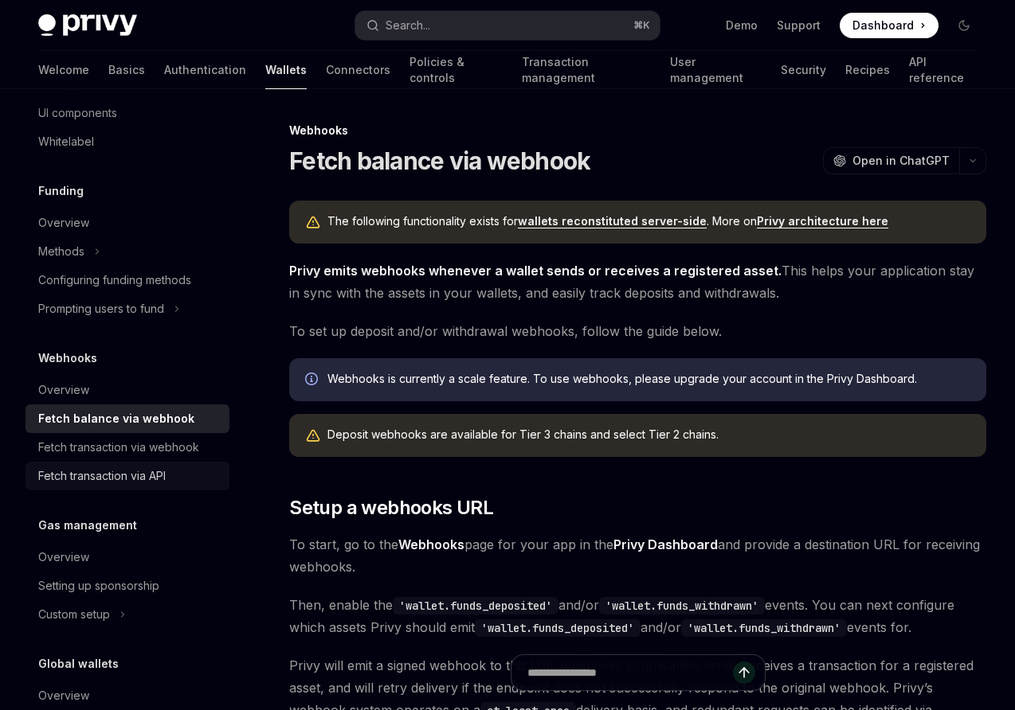
click at [123, 486] on div "Fetch transaction via API" at bounding box center [101, 476] width 127 height 19
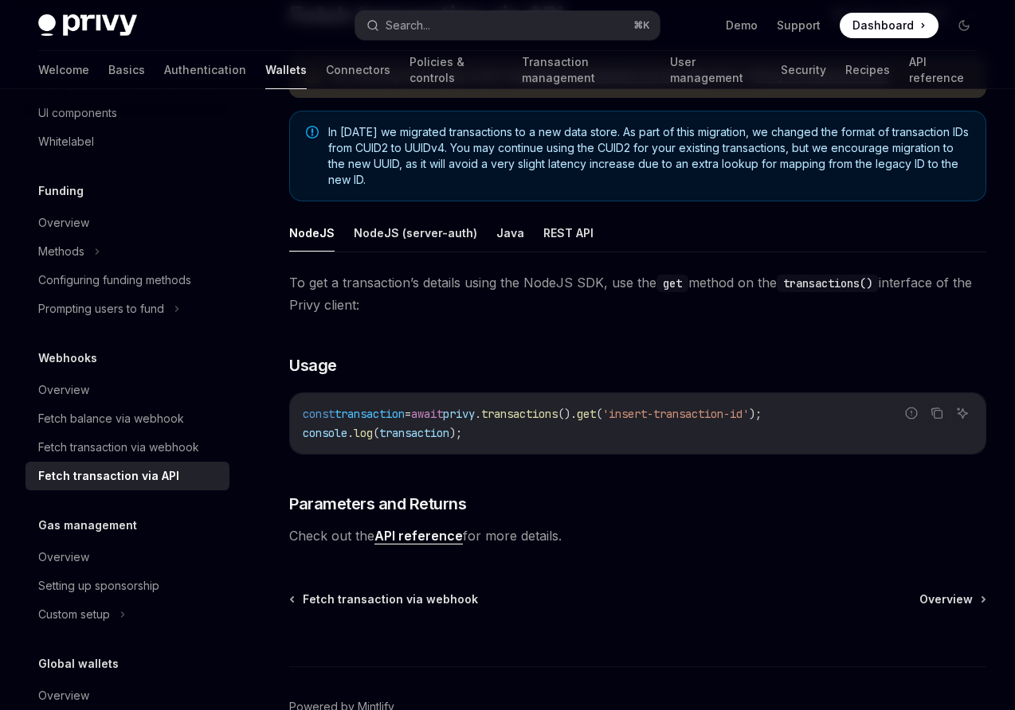
scroll to position [147, 0]
click at [549, 233] on button "REST API" at bounding box center [568, 231] width 50 height 37
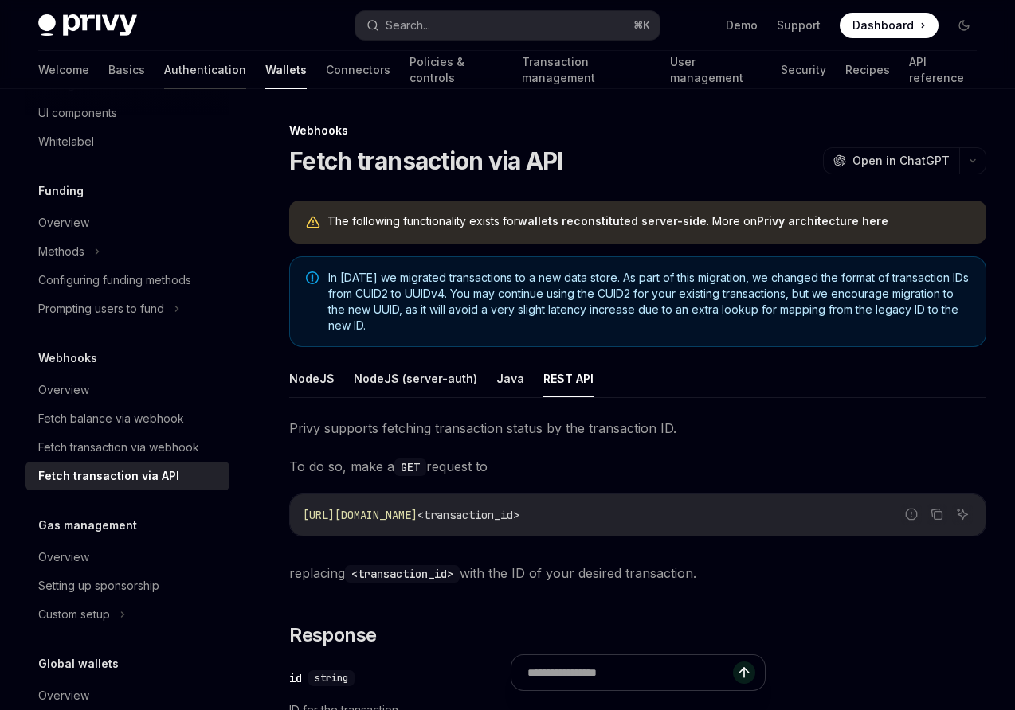
click at [164, 72] on link "Authentication" at bounding box center [205, 70] width 82 height 38
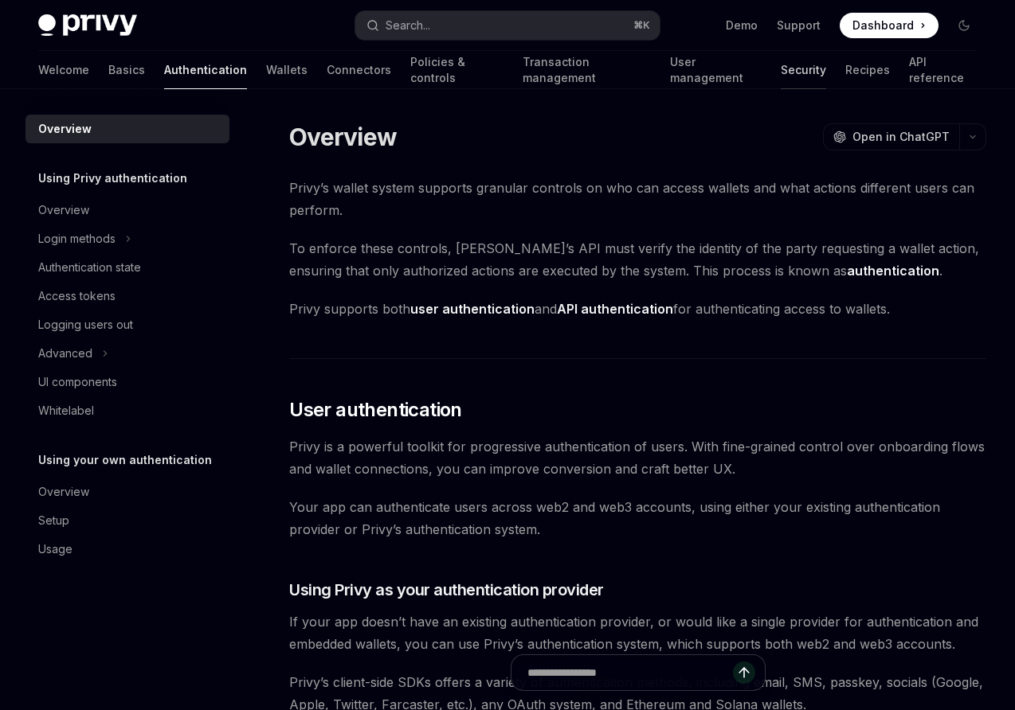
click at [781, 61] on link "Security" at bounding box center [803, 70] width 45 height 38
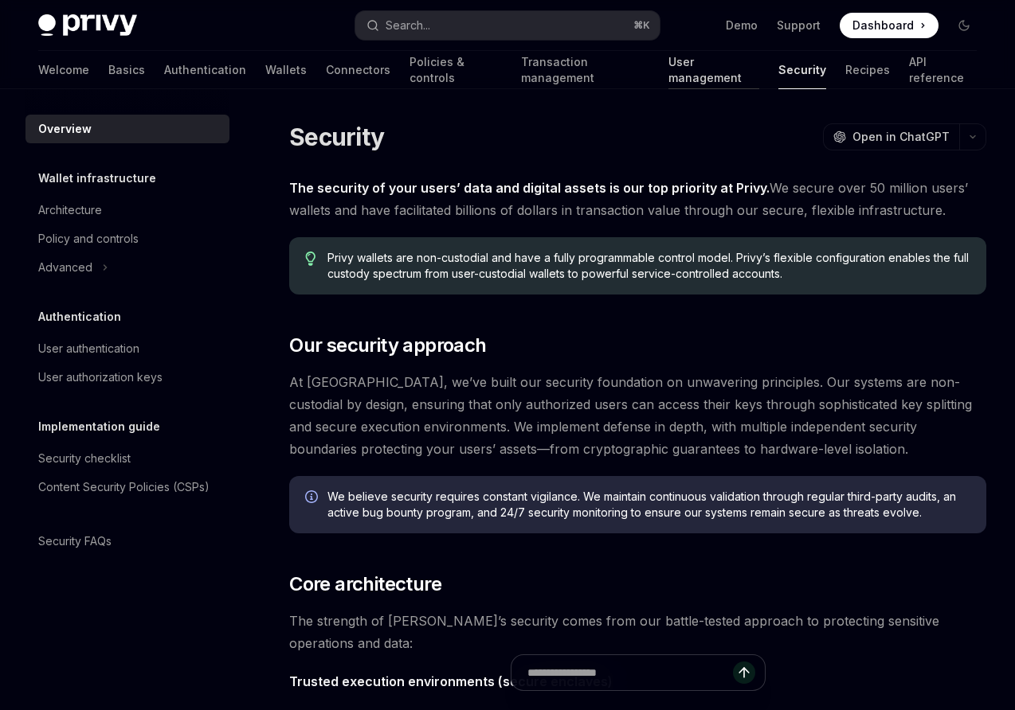
click at [668, 70] on link "User management" at bounding box center [713, 70] width 91 height 38
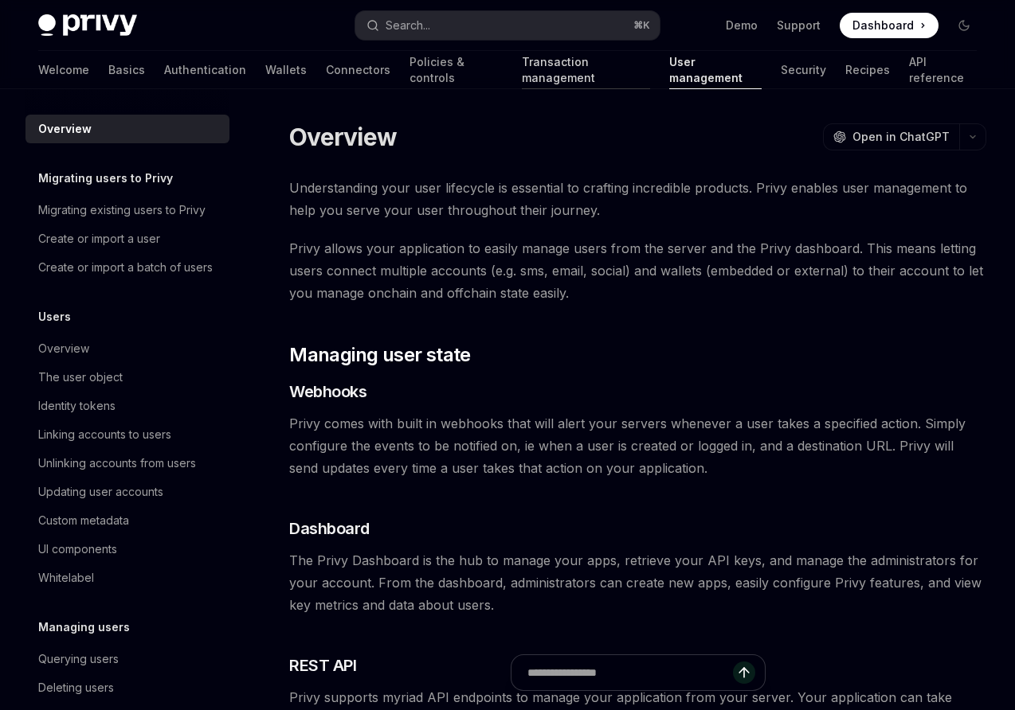
click at [522, 72] on link "Transaction management" at bounding box center [586, 70] width 128 height 38
type textarea "*"
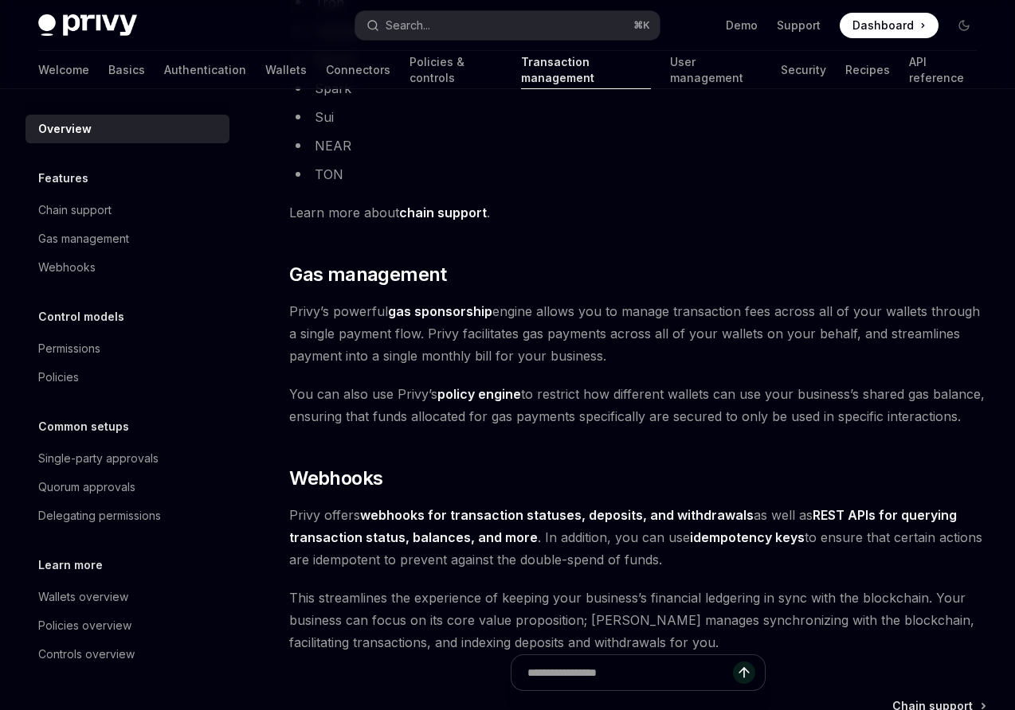
scroll to position [1125, 0]
